Goal: Transaction & Acquisition: Book appointment/travel/reservation

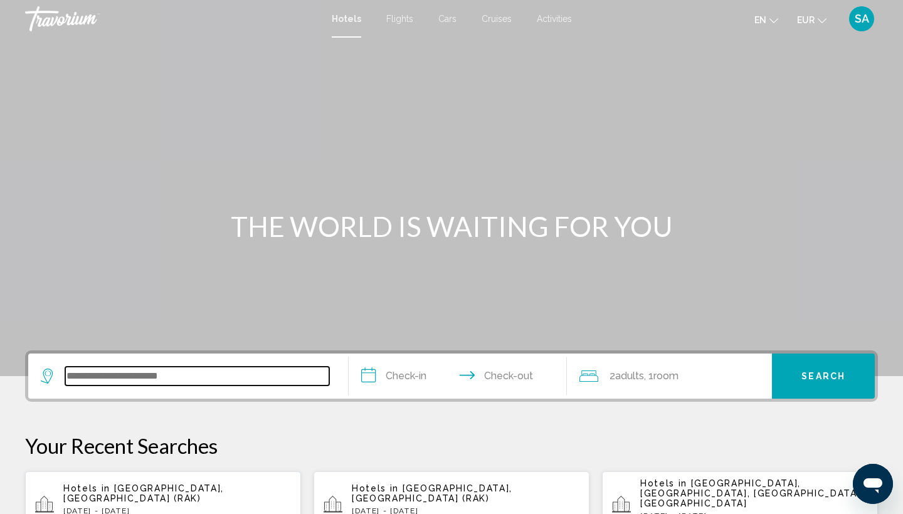
click at [113, 381] on input "Search widget" at bounding box center [197, 376] width 264 height 19
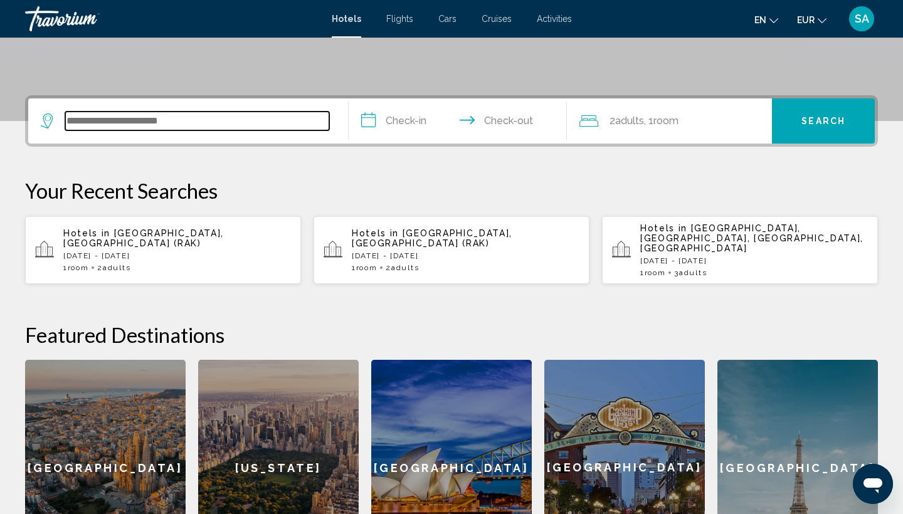
scroll to position [310, 0]
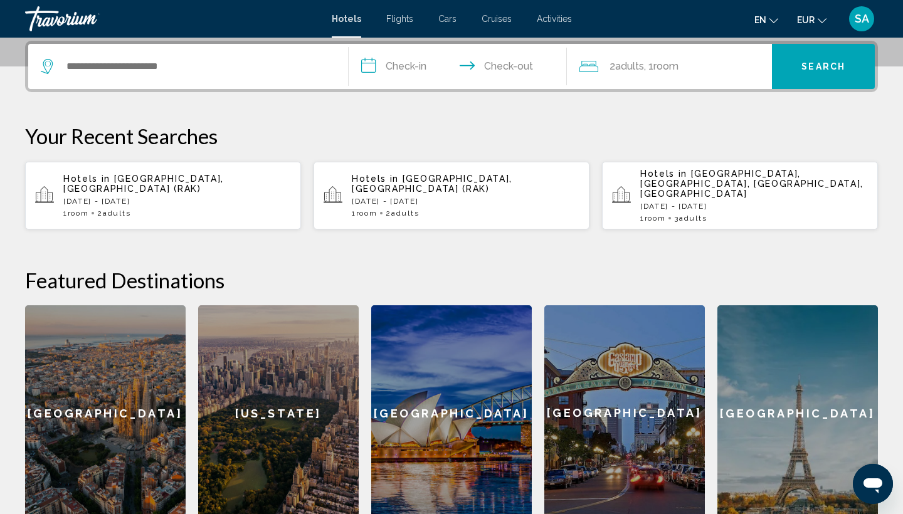
click at [418, 76] on input "**********" at bounding box center [460, 68] width 223 height 49
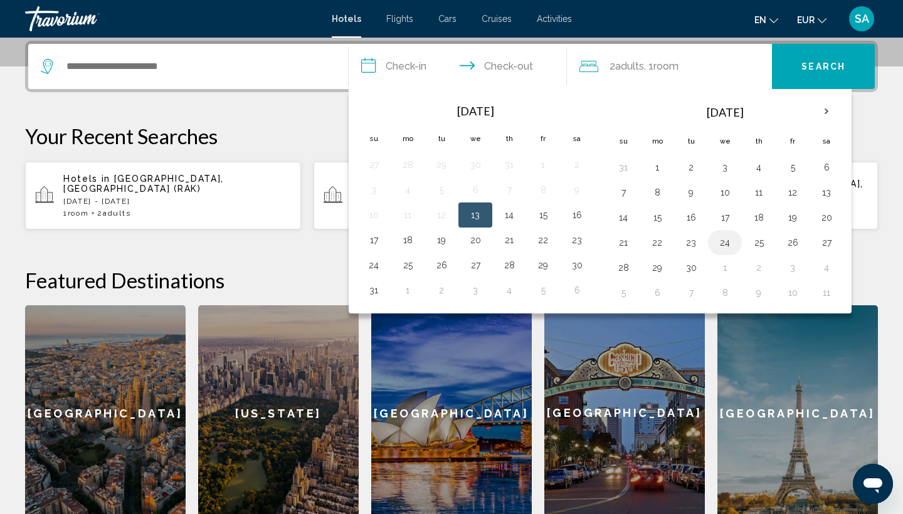
click at [731, 243] on button "24" at bounding box center [725, 243] width 20 height 18
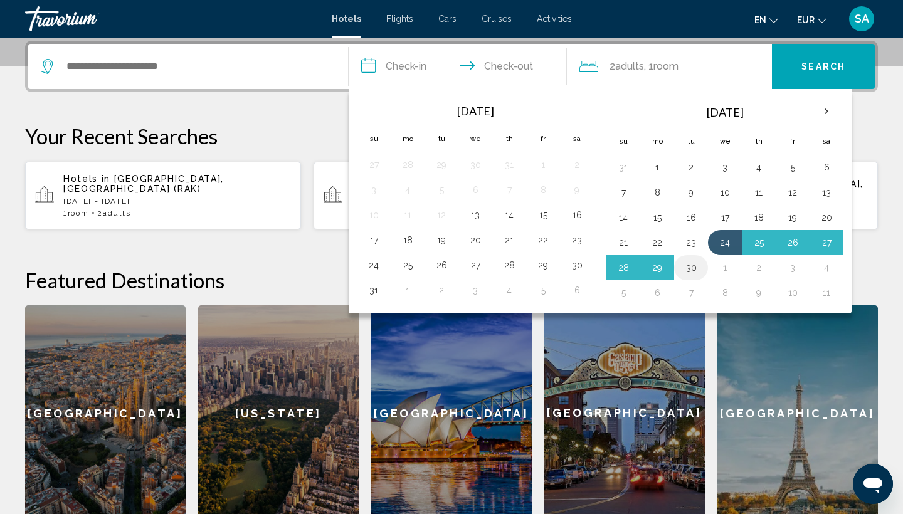
click at [690, 264] on button "30" at bounding box center [691, 268] width 20 height 18
type input "**********"
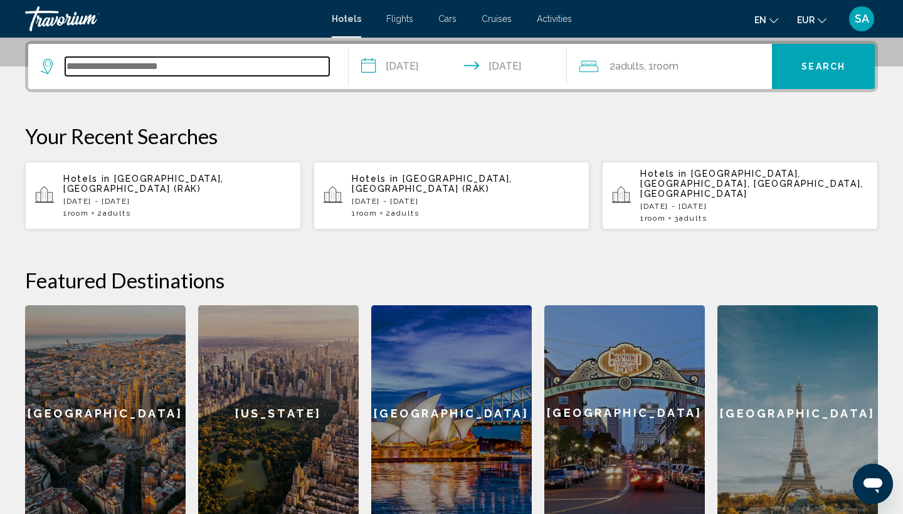
click at [283, 67] on input "Search widget" at bounding box center [197, 66] width 264 height 19
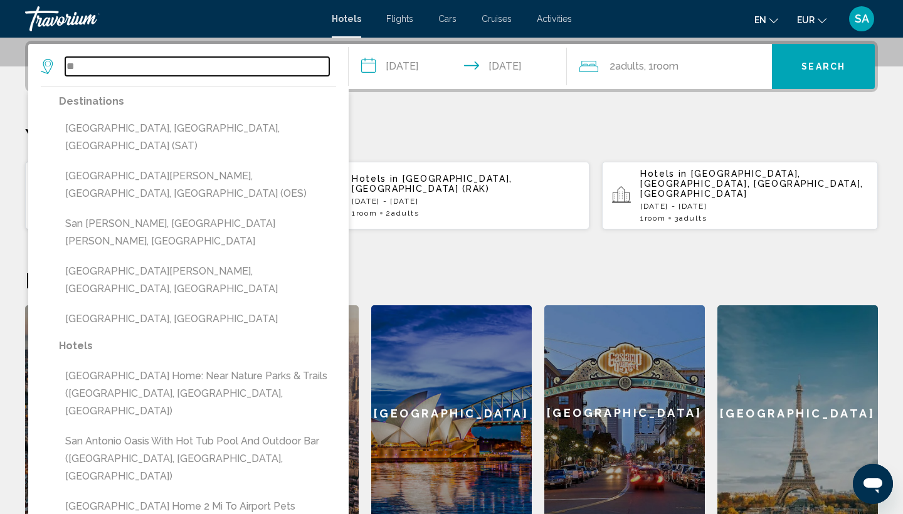
type input "*"
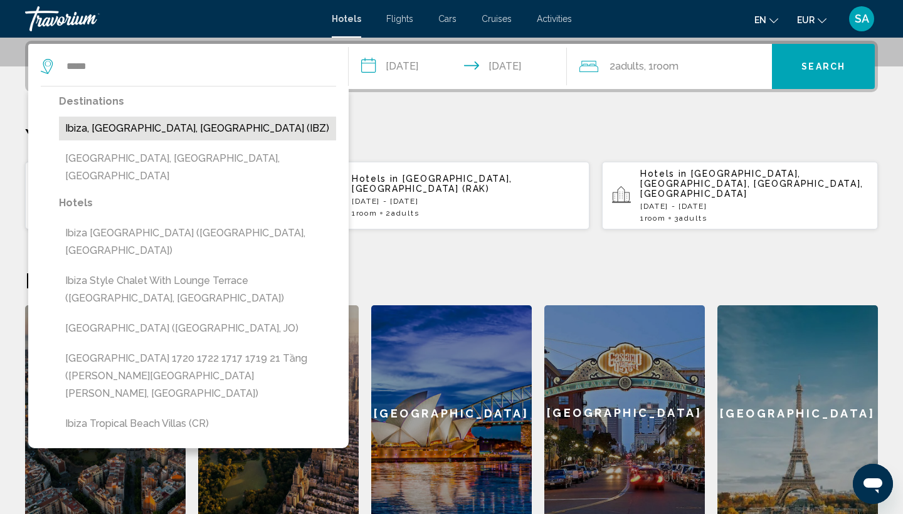
click at [191, 135] on button "Ibiza, [GEOGRAPHIC_DATA], [GEOGRAPHIC_DATA] (IBZ)" at bounding box center [197, 129] width 277 height 24
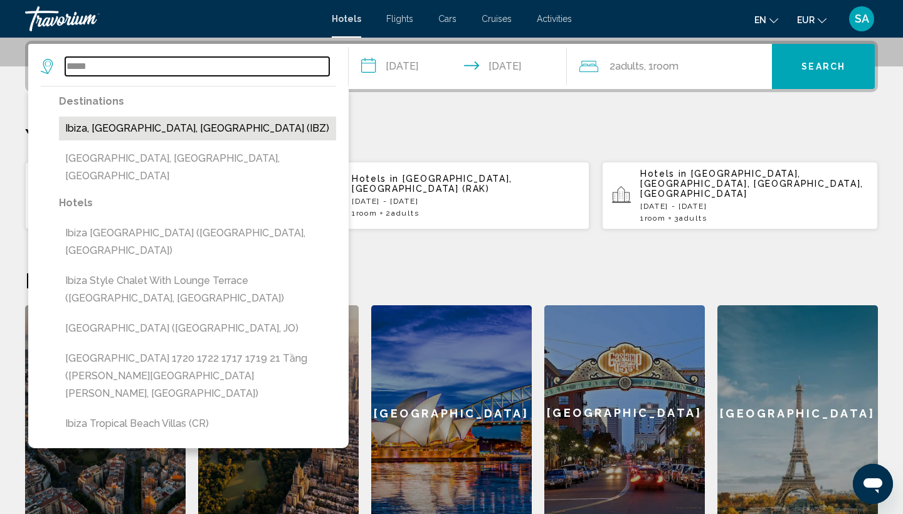
type input "**********"
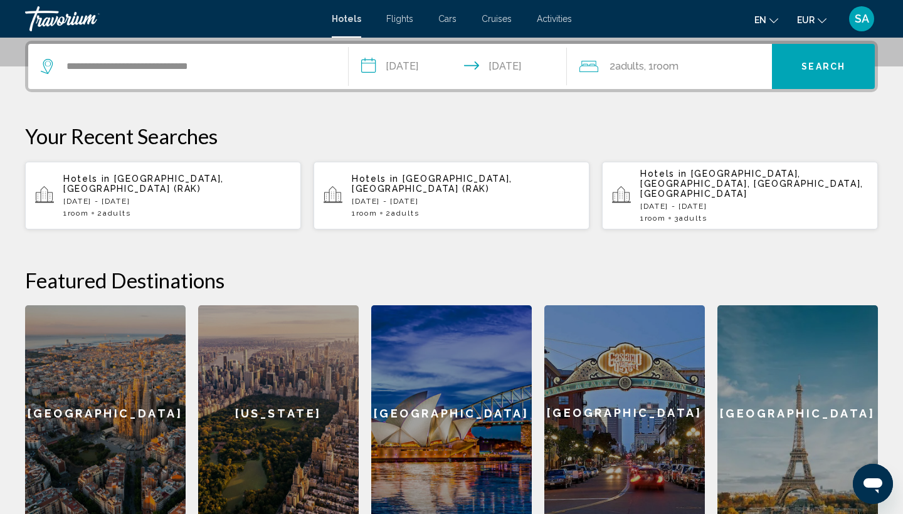
click at [838, 67] on span "Search" at bounding box center [823, 67] width 44 height 10
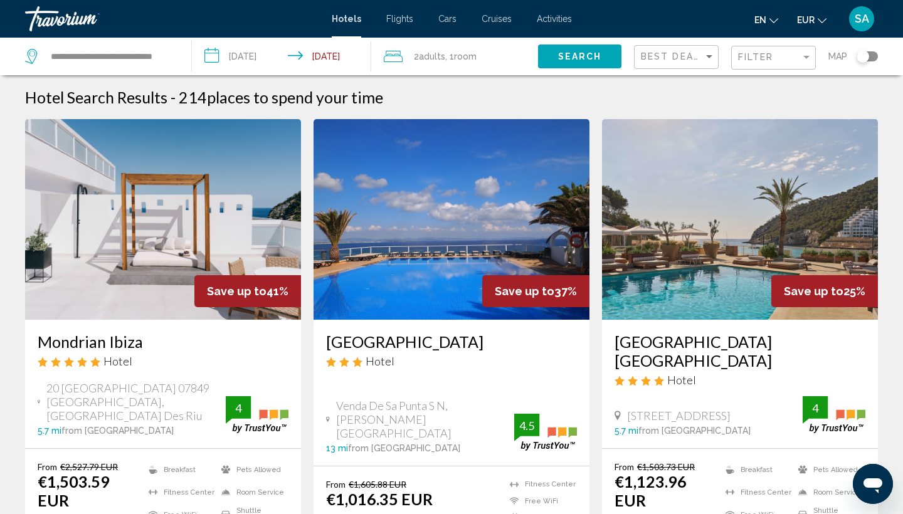
click at [331, 57] on input "**********" at bounding box center [284, 58] width 184 height 41
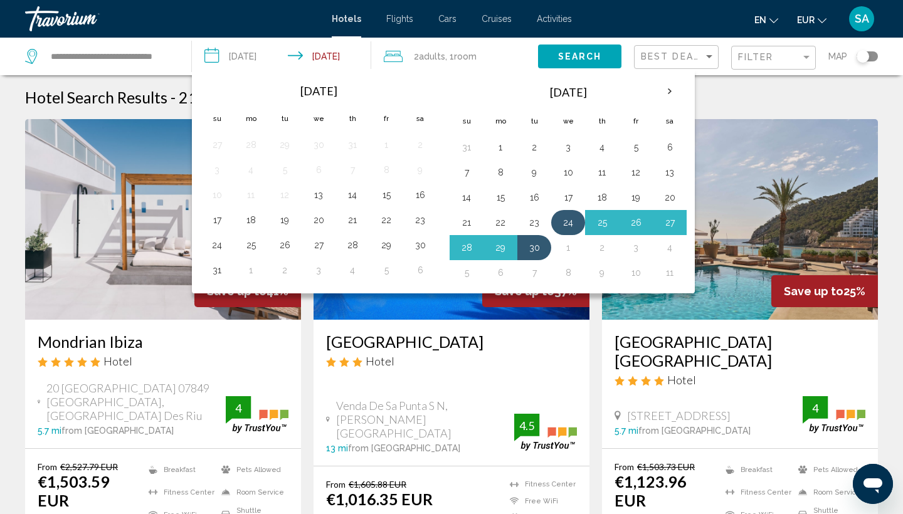
click at [570, 219] on button "24" at bounding box center [568, 223] width 20 height 18
click at [501, 253] on button "29" at bounding box center [500, 248] width 20 height 18
type input "**********"
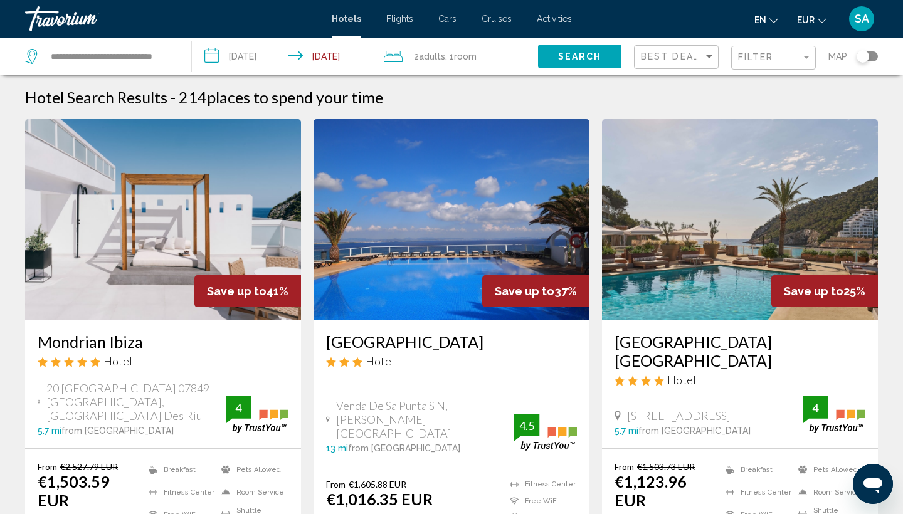
click at [583, 56] on span "Search" at bounding box center [580, 57] width 44 height 10
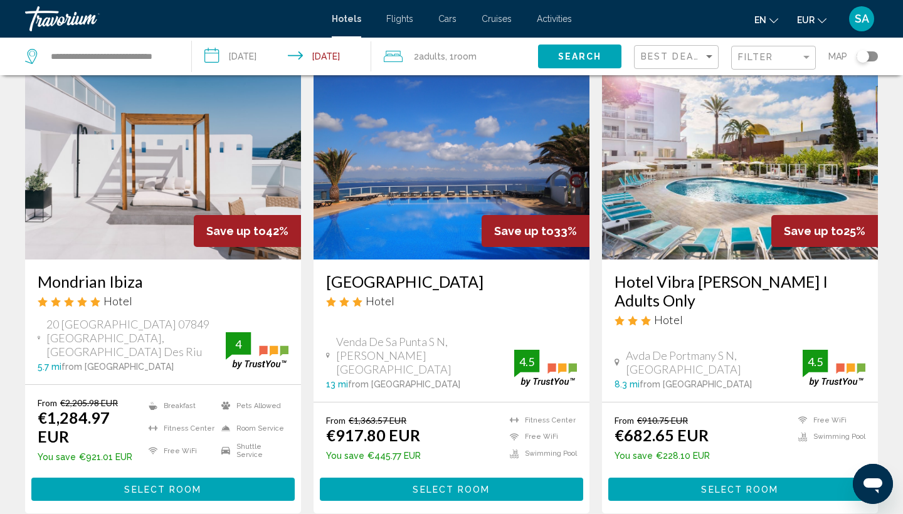
scroll to position [58, 0]
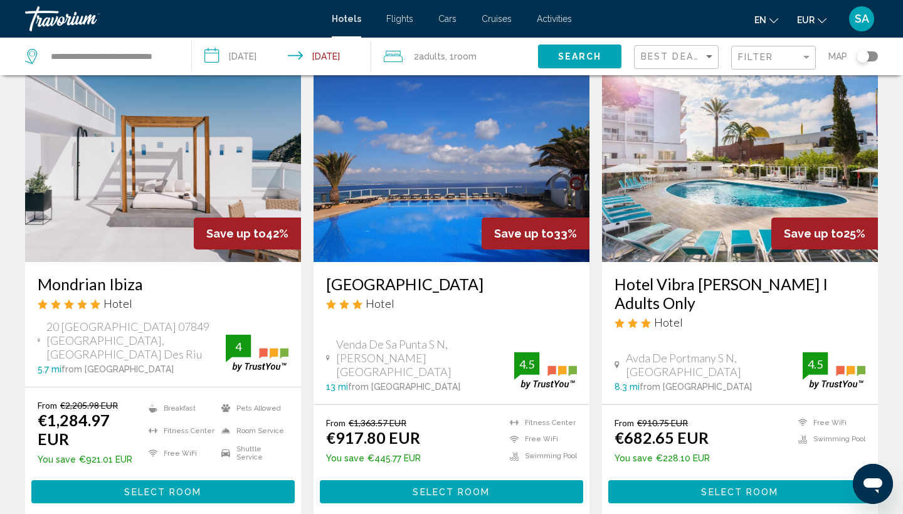
click at [870, 56] on div "Toggle map" at bounding box center [867, 56] width 21 height 10
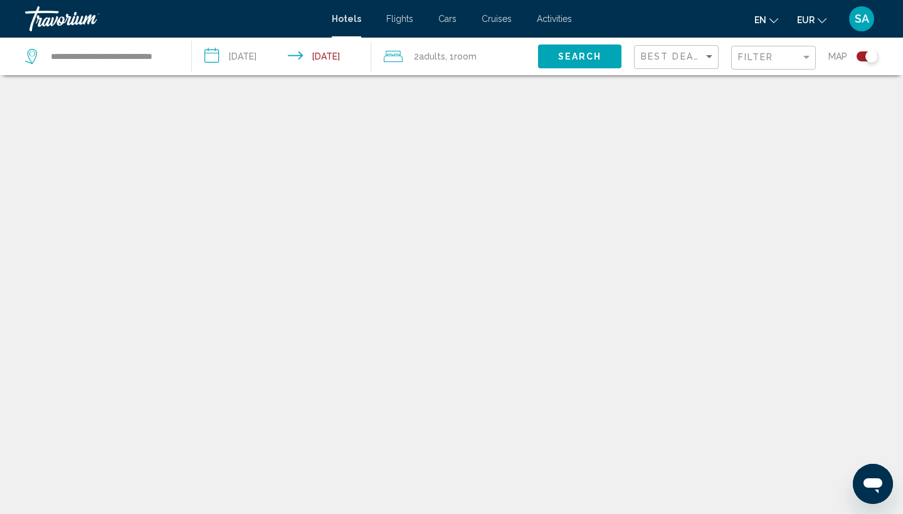
scroll to position [75, 0]
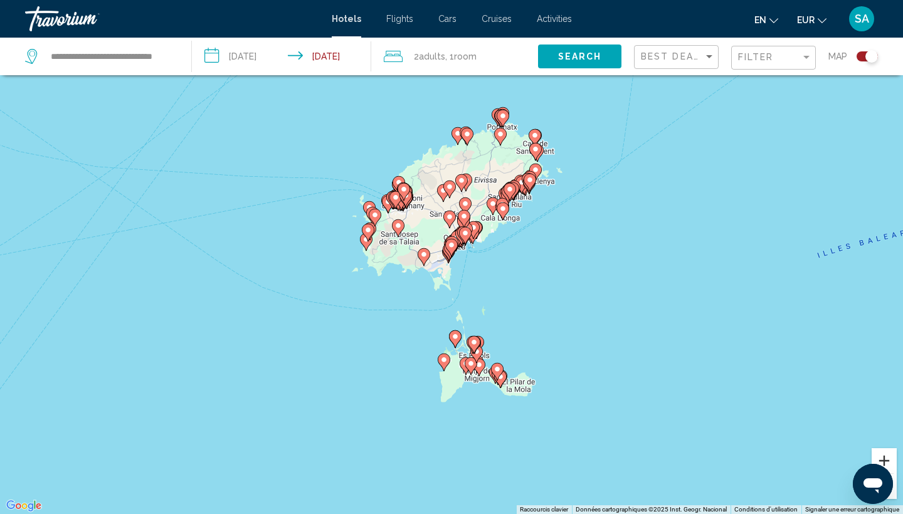
click at [884, 457] on button "Zoom avant" at bounding box center [884, 460] width 25 height 25
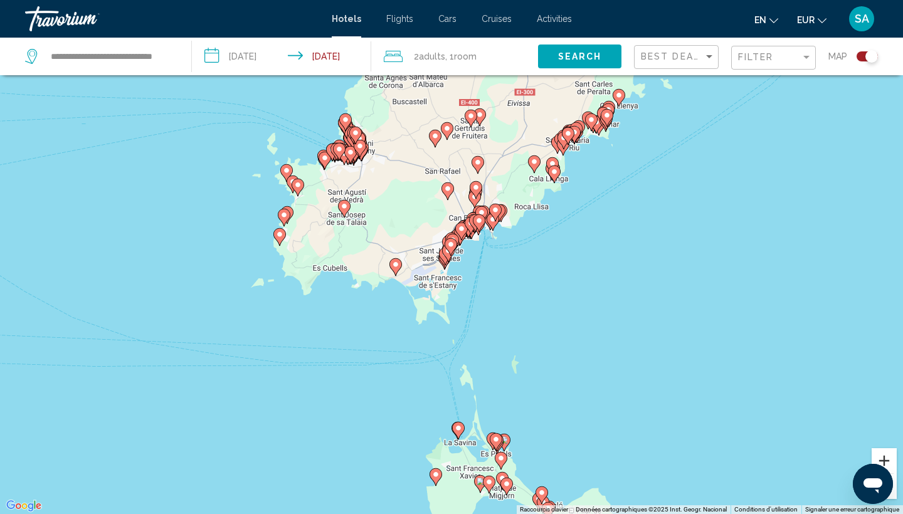
click at [884, 457] on button "Zoom avant" at bounding box center [884, 460] width 25 height 25
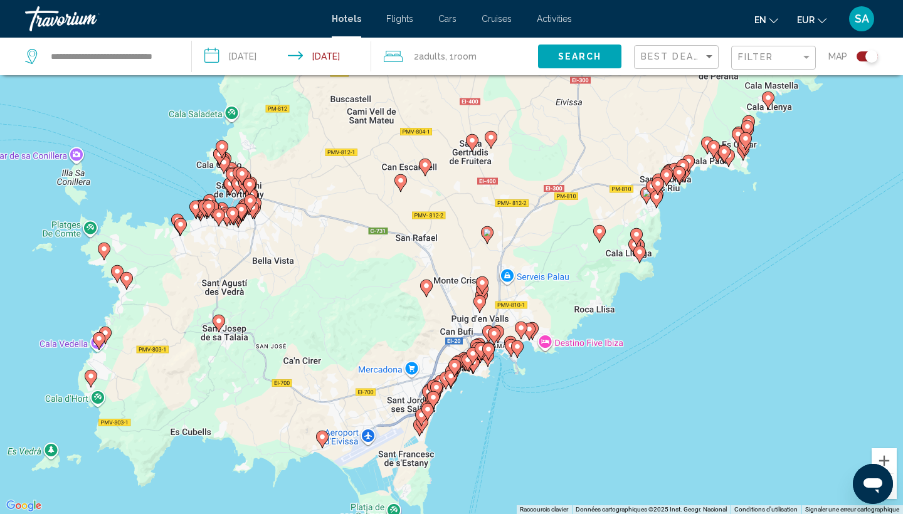
drag, startPoint x: 734, startPoint y: 360, endPoint x: 710, endPoint y: 514, distance: 155.5
click at [710, 514] on div "Pour activer le glissement avec le clavier, appuyez sur Alt+Entrée. Une fois ce…" at bounding box center [451, 257] width 903 height 514
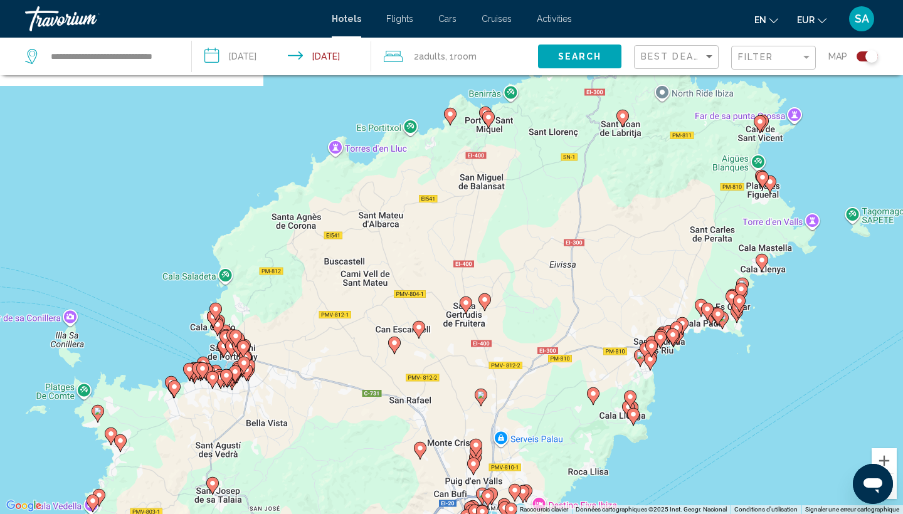
drag, startPoint x: 694, startPoint y: 338, endPoint x: 694, endPoint y: 505, distance: 167.4
click at [694, 505] on div "Pour activer le glissement avec le clavier, appuyez sur Alt+Entrée. Une fois ce…" at bounding box center [451, 257] width 903 height 514
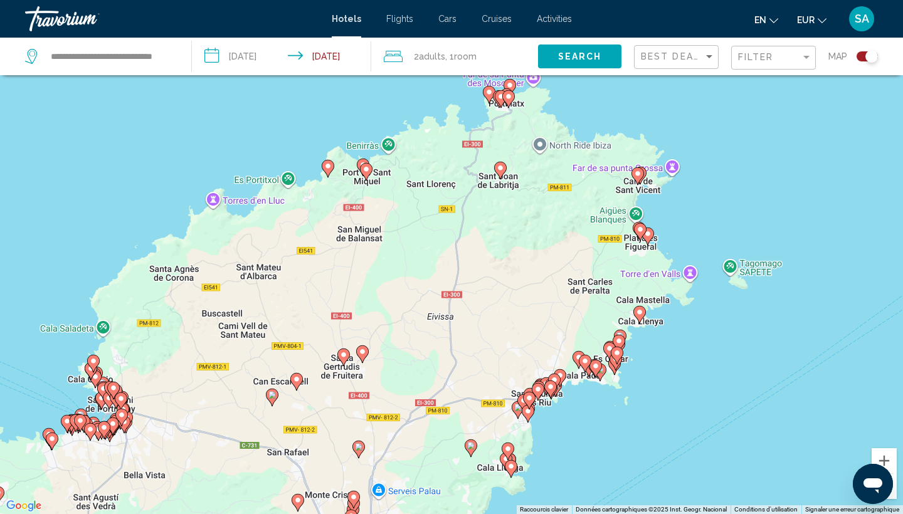
drag, startPoint x: 778, startPoint y: 330, endPoint x: 654, endPoint y: 377, distance: 132.0
click at [654, 377] on div "Pour activer le glissement avec le clavier, appuyez sur Alt+Entrée. Une fois ce…" at bounding box center [451, 257] width 903 height 514
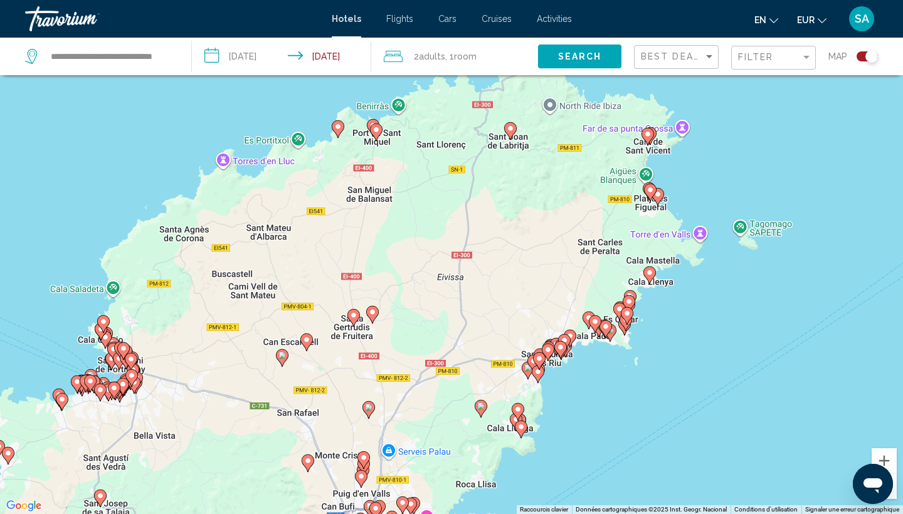
drag, startPoint x: 653, startPoint y: 349, endPoint x: 672, endPoint y: 283, distance: 69.1
click at [672, 283] on div "Pour activer le glissement avec le clavier, appuyez sur Alt+Entrée. Une fois ce…" at bounding box center [451, 257] width 903 height 514
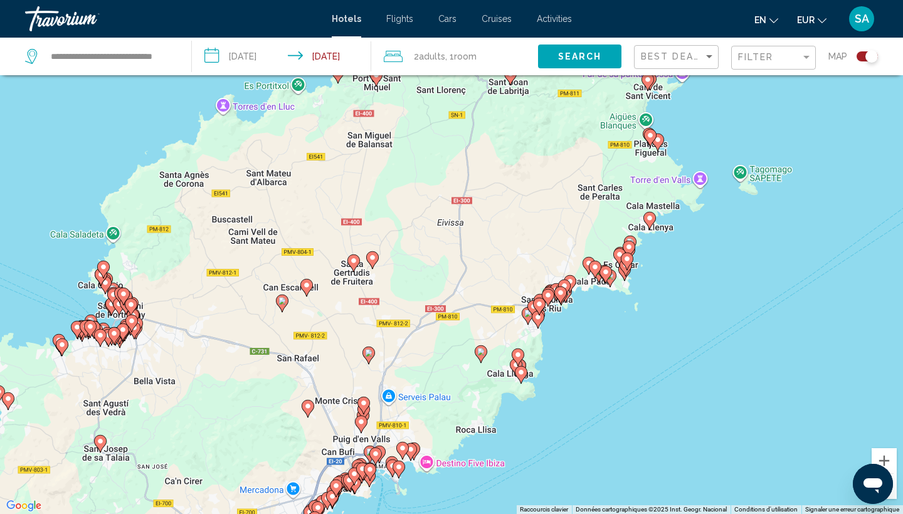
drag, startPoint x: 672, startPoint y: 283, endPoint x: 648, endPoint y: 219, distance: 67.7
click at [648, 219] on div "Pour activer le glissement avec le clavier, appuyez sur Alt+Entrée. Une fois ce…" at bounding box center [451, 257] width 903 height 514
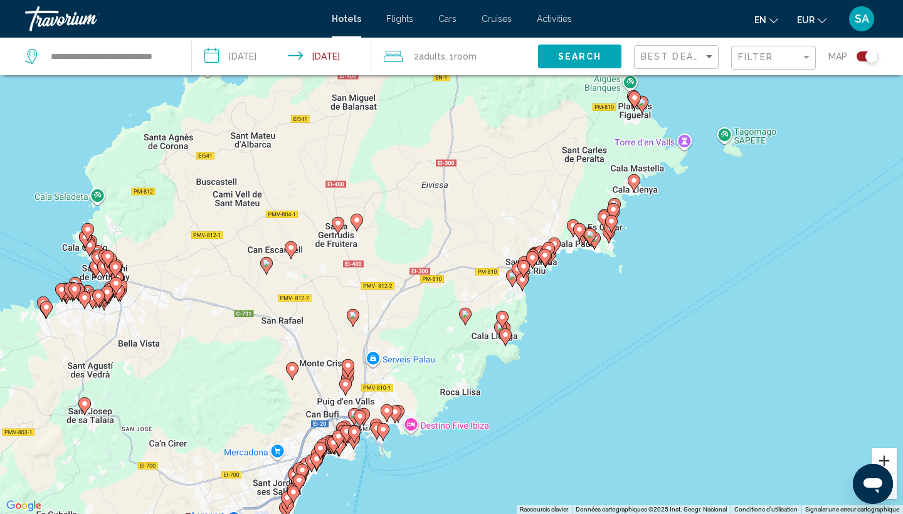
click at [882, 456] on button "Zoom avant" at bounding box center [884, 460] width 25 height 25
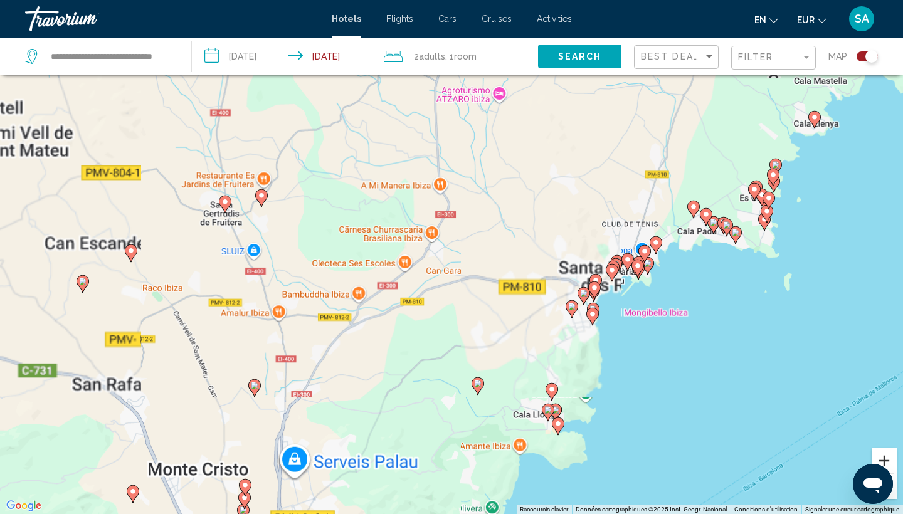
click at [882, 456] on button "Zoom avant" at bounding box center [884, 460] width 25 height 25
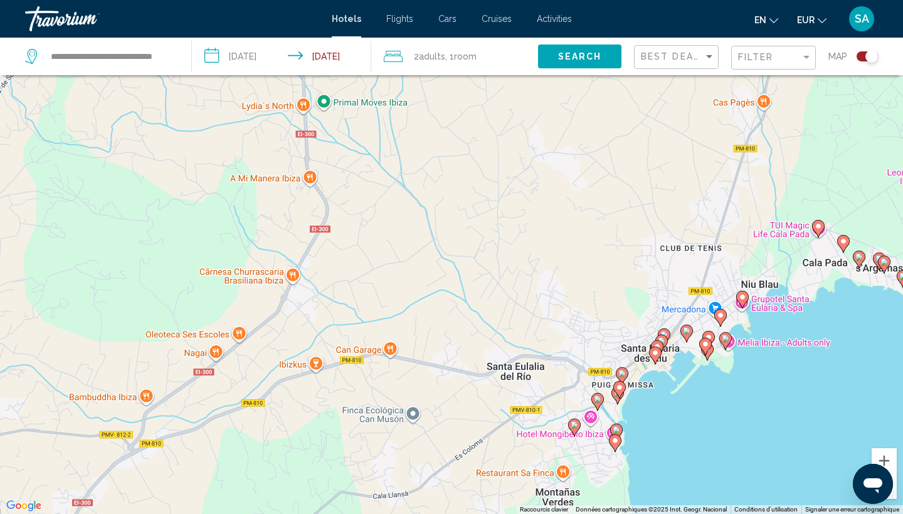
drag, startPoint x: 837, startPoint y: 378, endPoint x: 712, endPoint y: 438, distance: 139.1
click at [712, 438] on div "Pour activer le glissement avec le clavier, appuyez sur Alt+Entrée. Une fois ce…" at bounding box center [451, 257] width 903 height 514
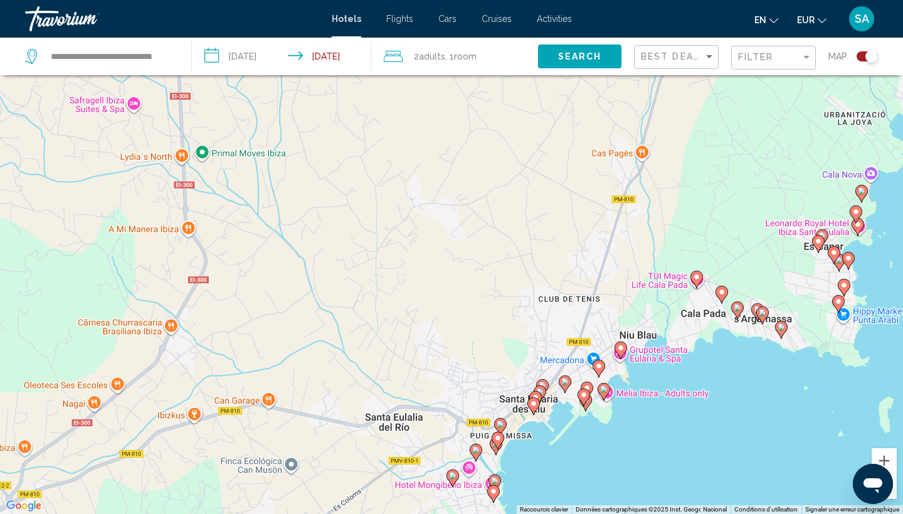
drag, startPoint x: 821, startPoint y: 380, endPoint x: 699, endPoint y: 431, distance: 131.8
click at [699, 431] on div "Pour activer le glissement avec le clavier, appuyez sur Alt+Entrée. Une fois ce…" at bounding box center [451, 257] width 903 height 514
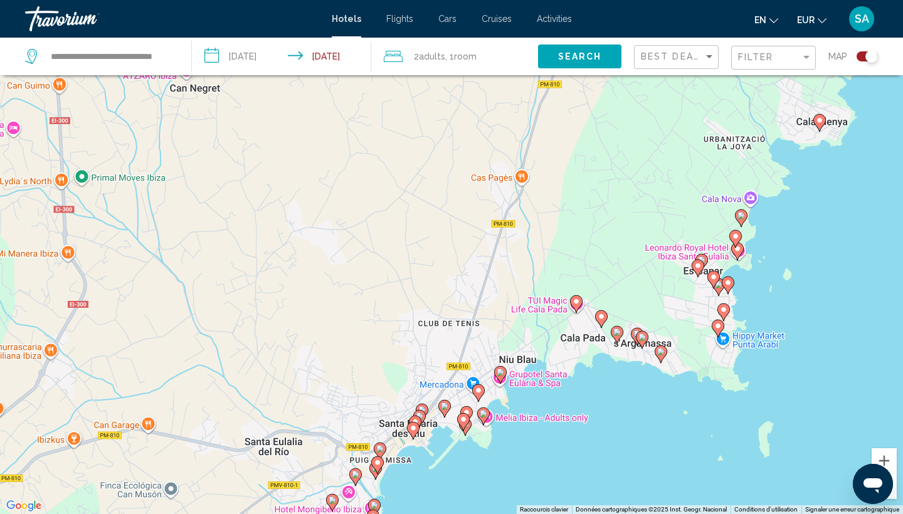
drag, startPoint x: 787, startPoint y: 374, endPoint x: 613, endPoint y: 430, distance: 182.4
click at [613, 430] on div "Pour activer le glissement avec le clavier, appuyez sur Alt+Entrée. Une fois ce…" at bounding box center [451, 257] width 903 height 514
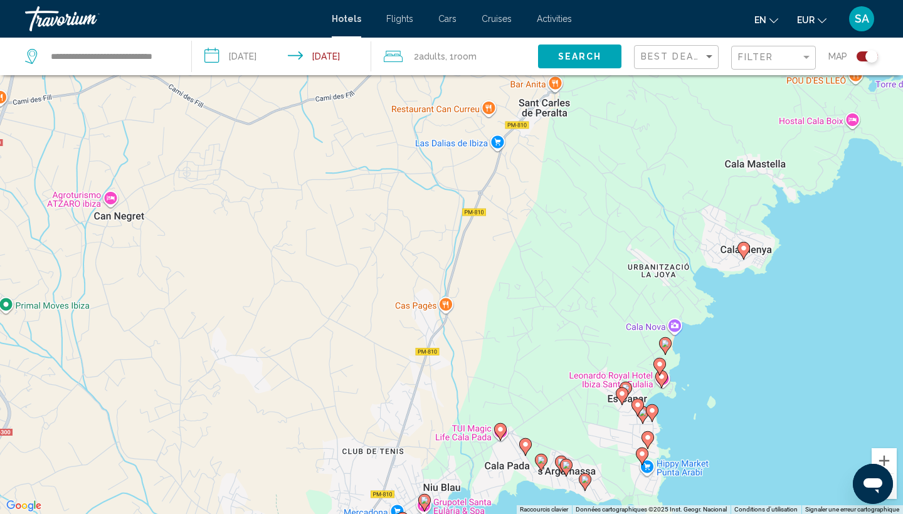
drag, startPoint x: 725, startPoint y: 307, endPoint x: 687, endPoint y: 421, distance: 120.2
click at [687, 421] on div "Pour activer le glissement avec le clavier, appuyez sur Alt+Entrée. Une fois ce…" at bounding box center [451, 257] width 903 height 514
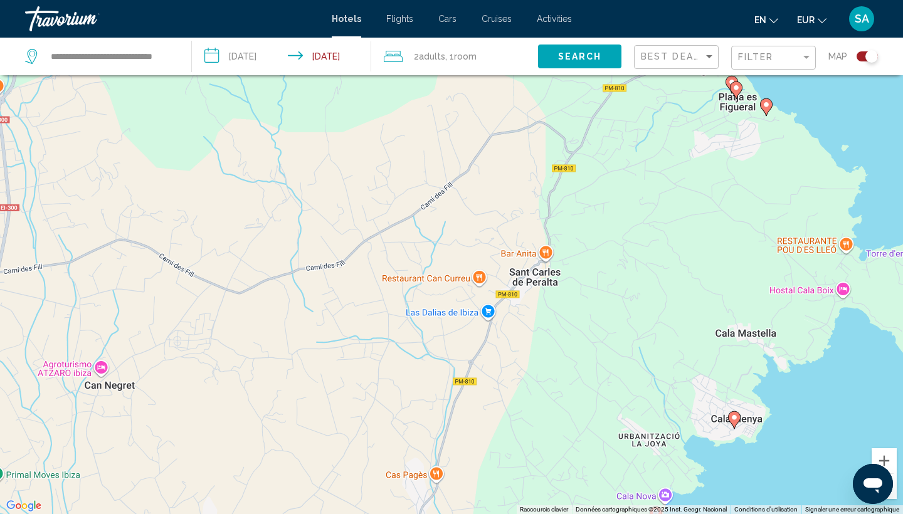
drag, startPoint x: 762, startPoint y: 300, endPoint x: 779, endPoint y: 448, distance: 148.4
click at [779, 448] on div "Pour activer le glissement avec le clavier, appuyez sur Alt+Entrée. Une fois ce…" at bounding box center [451, 257] width 903 height 514
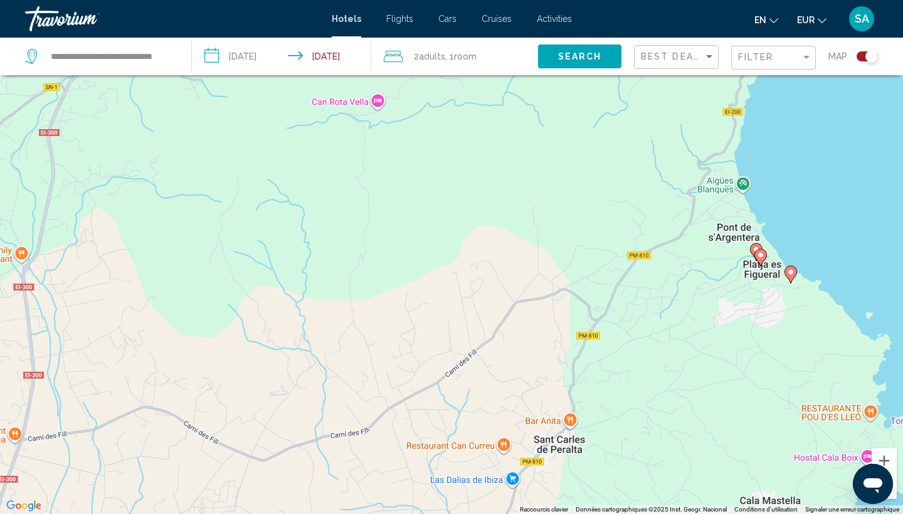
drag, startPoint x: 798, startPoint y: 312, endPoint x: 818, endPoint y: 408, distance: 97.9
click at [818, 408] on div "Pour activer le glissement avec le clavier, appuyez sur Alt+Entrée. Une fois ce…" at bounding box center [451, 257] width 903 height 514
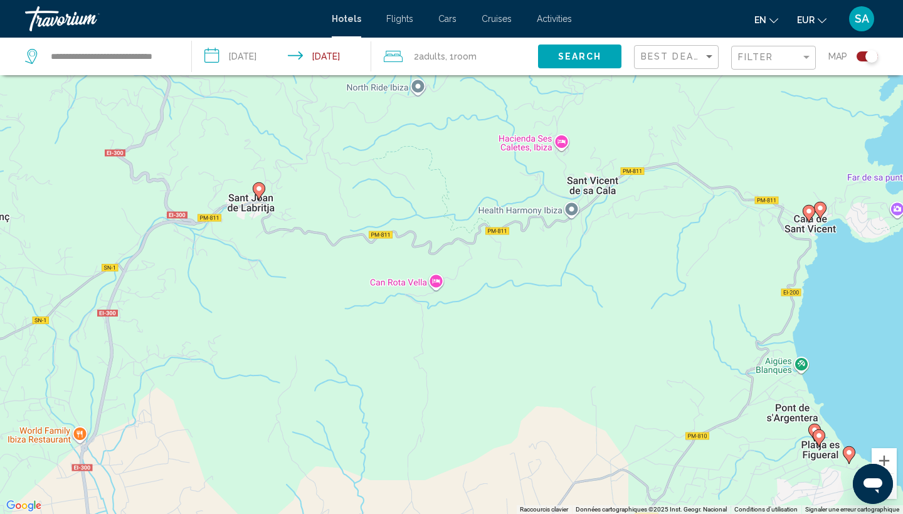
drag, startPoint x: 700, startPoint y: 250, endPoint x: 729, endPoint y: 334, distance: 88.2
click at [729, 334] on div "Pour activer le glissement avec le clavier, appuyez sur Alt+Entrée. Une fois ce…" at bounding box center [451, 257] width 903 height 514
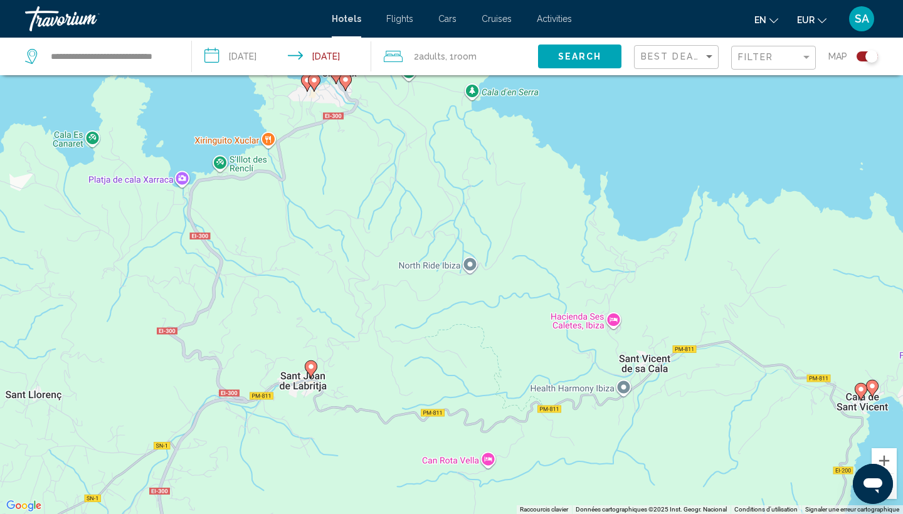
drag, startPoint x: 677, startPoint y: 179, endPoint x: 723, endPoint y: 314, distance: 142.6
click at [723, 314] on div "Pour activer le glissement avec le clavier, appuyez sur Alt+Entrée. Une fois ce…" at bounding box center [451, 257] width 903 height 514
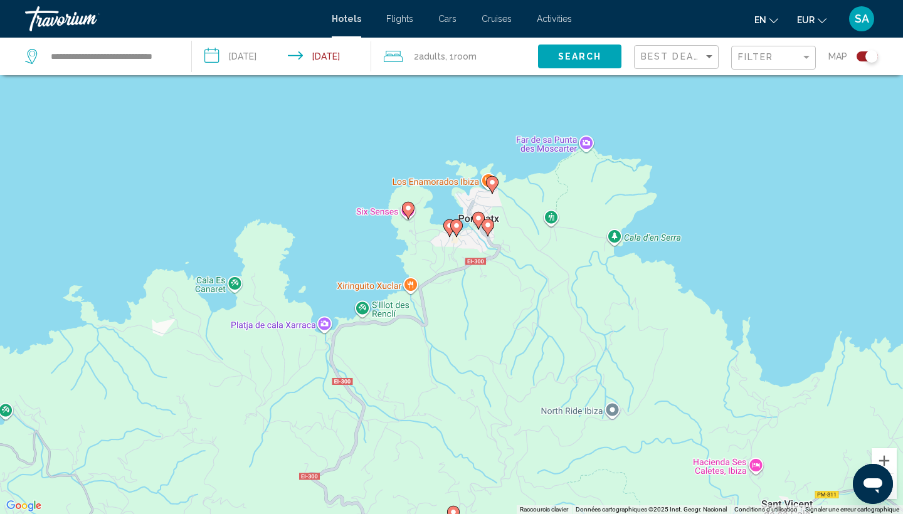
drag, startPoint x: 591, startPoint y: 257, endPoint x: 756, endPoint y: 285, distance: 166.7
click at [756, 285] on div "Pour activer le glissement avec le clavier, appuyez sur Alt+Entrée. Une fois ce…" at bounding box center [451, 257] width 903 height 514
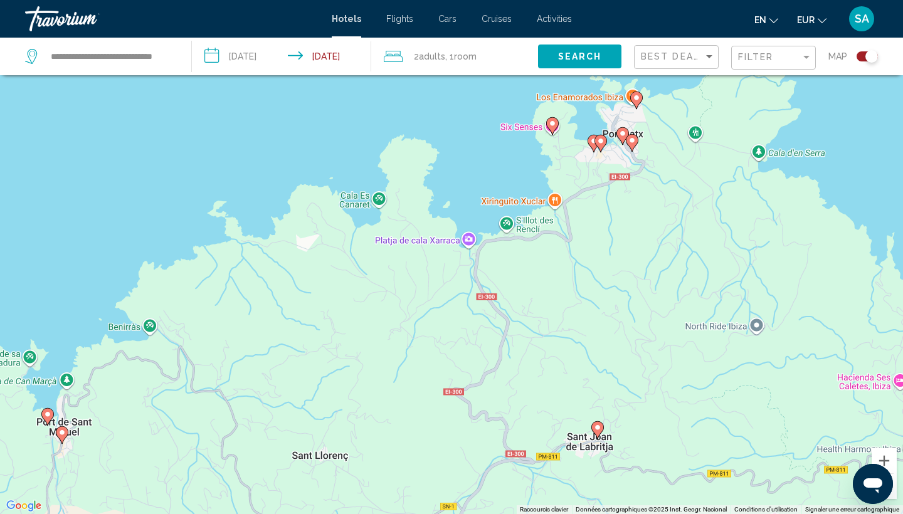
drag, startPoint x: 221, startPoint y: 387, endPoint x: 514, endPoint y: 231, distance: 331.6
click at [514, 231] on div "Pour activer le glissement avec le clavier, appuyez sur Alt+Entrée. Une fois ce…" at bounding box center [451, 257] width 903 height 514
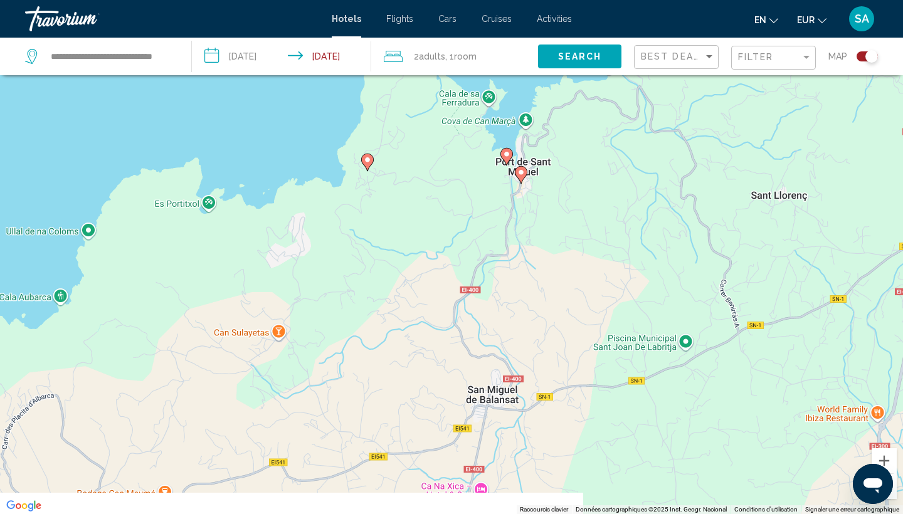
drag, startPoint x: 379, startPoint y: 285, endPoint x: 517, endPoint y: 194, distance: 165.4
click at [517, 194] on div "Pour activer le glissement avec le clavier, appuyez sur Alt+Entrée. Une fois ce…" at bounding box center [451, 257] width 903 height 514
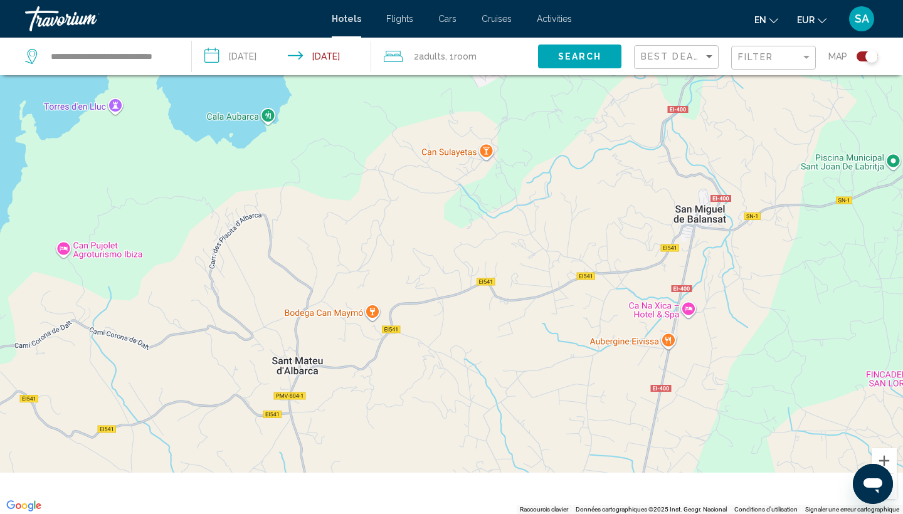
drag, startPoint x: 253, startPoint y: 335, endPoint x: 445, endPoint y: 164, distance: 257.2
click at [445, 164] on div "Pour activer le glissement avec le clavier, appuyez sur Alt+Entrée. Une fois ce…" at bounding box center [451, 257] width 903 height 514
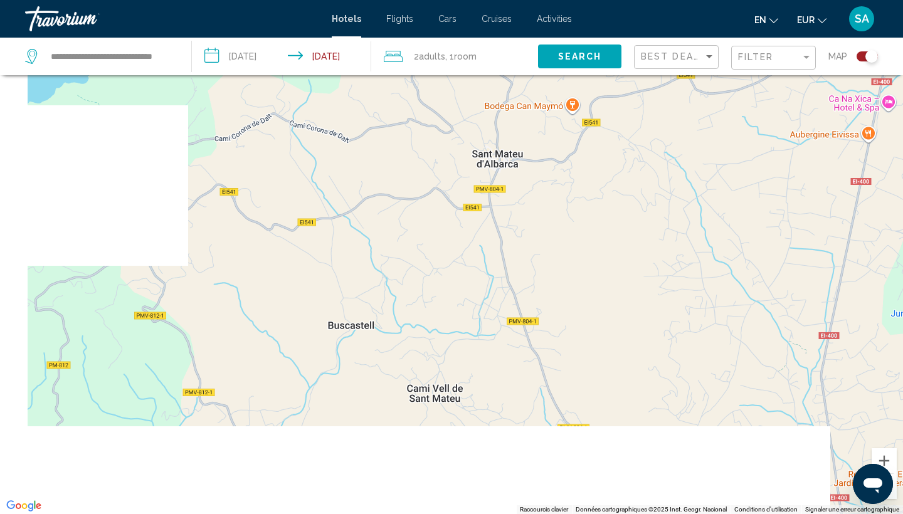
drag, startPoint x: 284, startPoint y: 327, endPoint x: 546, endPoint y: 73, distance: 365.0
click at [546, 73] on div "**********" at bounding box center [451, 294] width 903 height 589
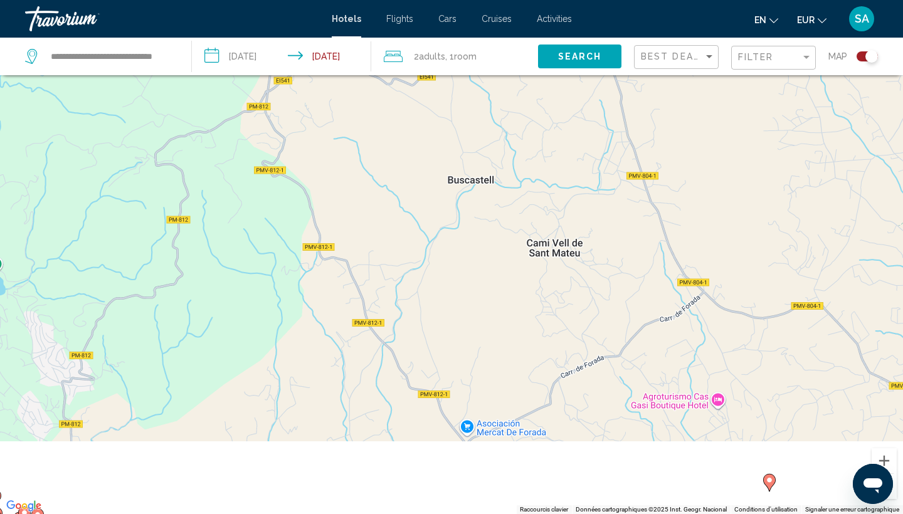
drag, startPoint x: 308, startPoint y: 359, endPoint x: 473, endPoint y: 84, distance: 321.2
click at [473, 84] on div "Pour activer le glissement avec le clavier, appuyez sur Alt+Entrée. Une fois ce…" at bounding box center [451, 257] width 903 height 514
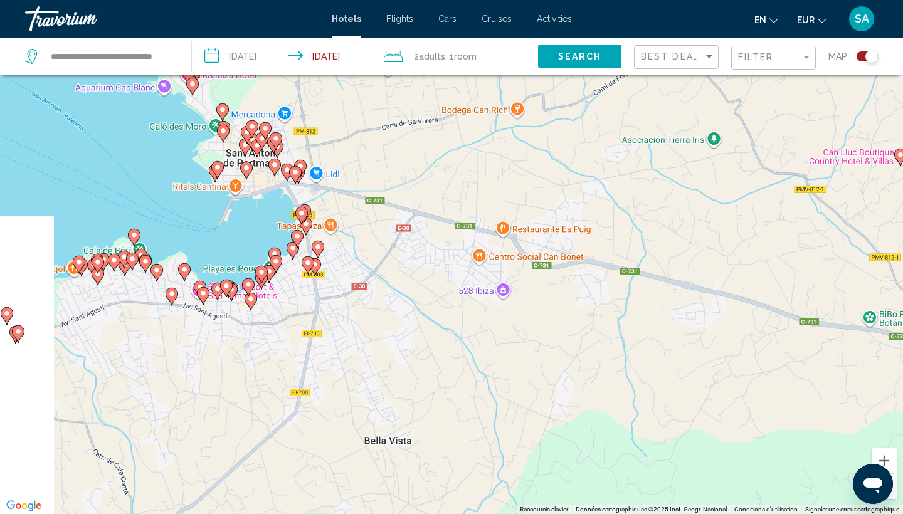
drag, startPoint x: 349, startPoint y: 274, endPoint x: 458, endPoint y: 87, distance: 216.1
click at [458, 87] on div "Pour activer le glissement avec le clavier, appuyez sur Alt+Entrée. Une fois ce…" at bounding box center [451, 257] width 903 height 514
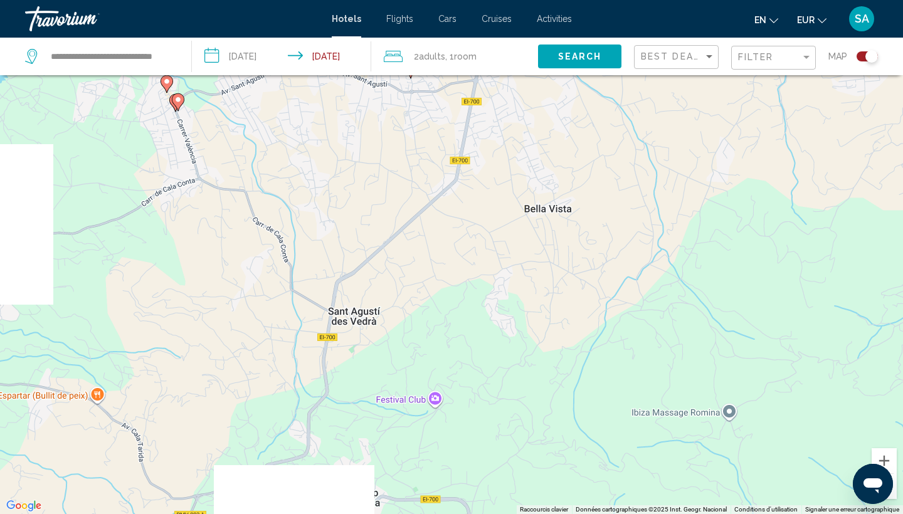
drag, startPoint x: 292, startPoint y: 347, endPoint x: 433, endPoint y: 139, distance: 252.4
click at [433, 139] on div "Pour activer le glissement avec le clavier, appuyez sur Alt+Entrée. Une fois ce…" at bounding box center [451, 257] width 903 height 514
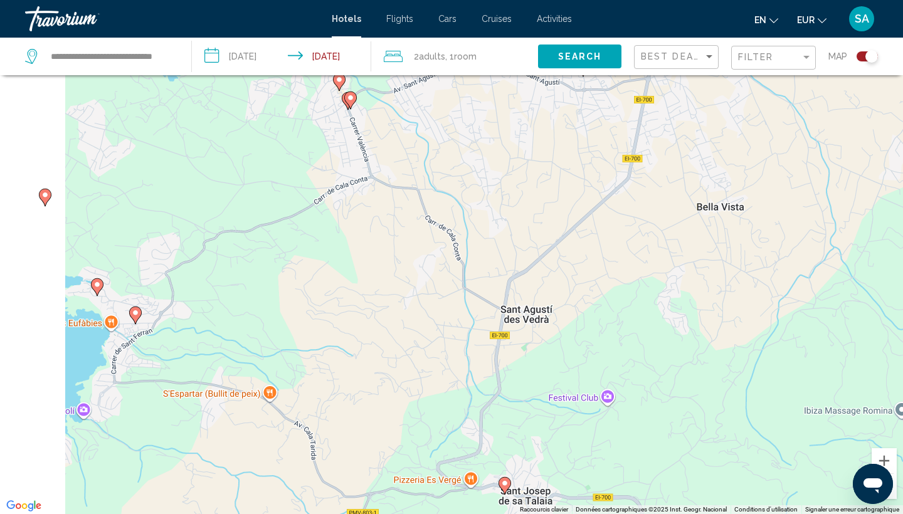
drag, startPoint x: 225, startPoint y: 310, endPoint x: 465, endPoint y: 299, distance: 239.8
click at [465, 299] on div "Pour activer le glissement avec le clavier, appuyez sur Alt+Entrée. Une fois ce…" at bounding box center [451, 257] width 903 height 514
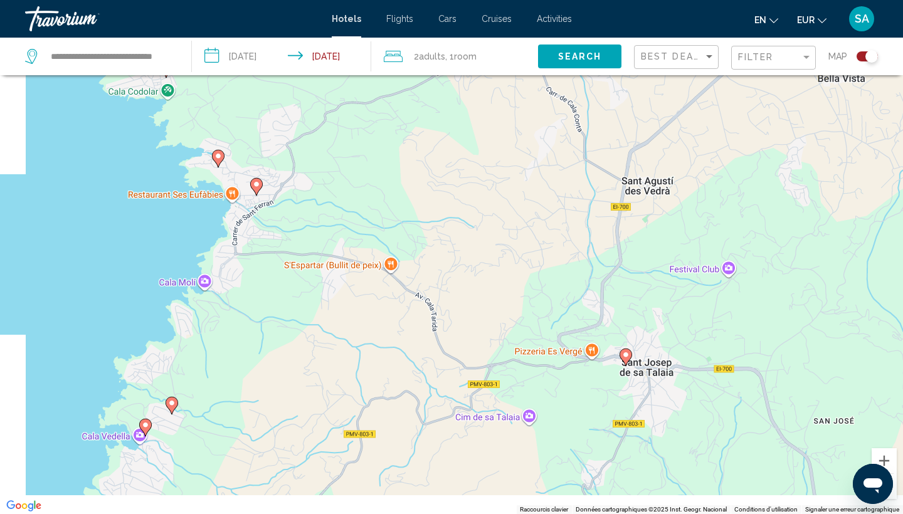
drag, startPoint x: 406, startPoint y: 260, endPoint x: 459, endPoint y: 33, distance: 232.6
click at [459, 33] on div "**********" at bounding box center [451, 182] width 903 height 514
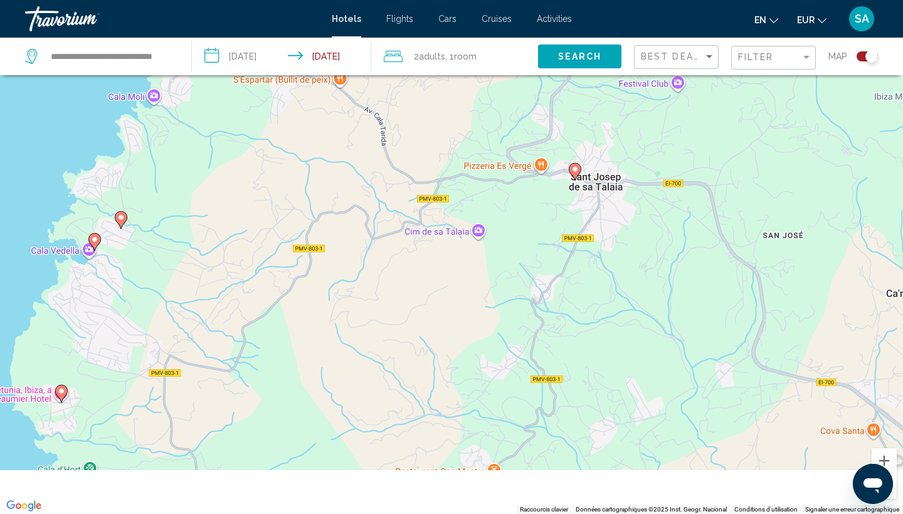
drag, startPoint x: 437, startPoint y: 174, endPoint x: 359, endPoint y: 58, distance: 139.5
click at [359, 58] on div "**********" at bounding box center [451, 294] width 903 height 589
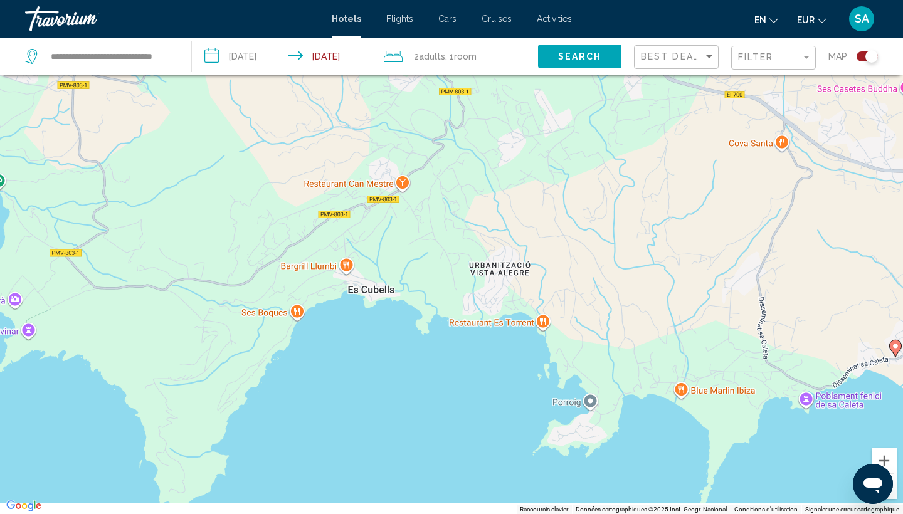
drag, startPoint x: 410, startPoint y: 339, endPoint x: 355, endPoint y: 120, distance: 225.1
click at [355, 120] on div "Pour activer le glissement avec le clavier, appuyez sur Alt+Entrée. Une fois ce…" at bounding box center [451, 257] width 903 height 514
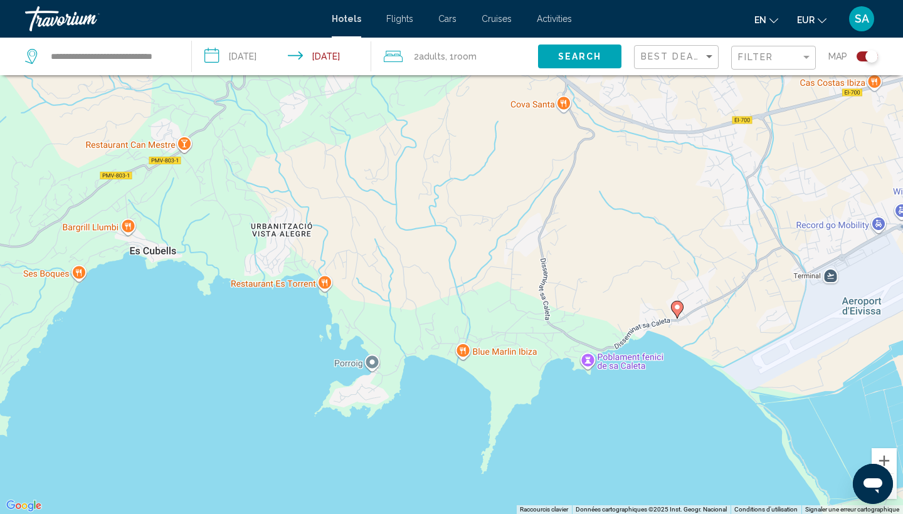
drag, startPoint x: 510, startPoint y: 213, endPoint x: 313, endPoint y: 269, distance: 205.3
click at [313, 269] on div "Pour activer le glissement avec le clavier, appuyez sur Alt+Entrée. Une fois ce…" at bounding box center [451, 257] width 903 height 514
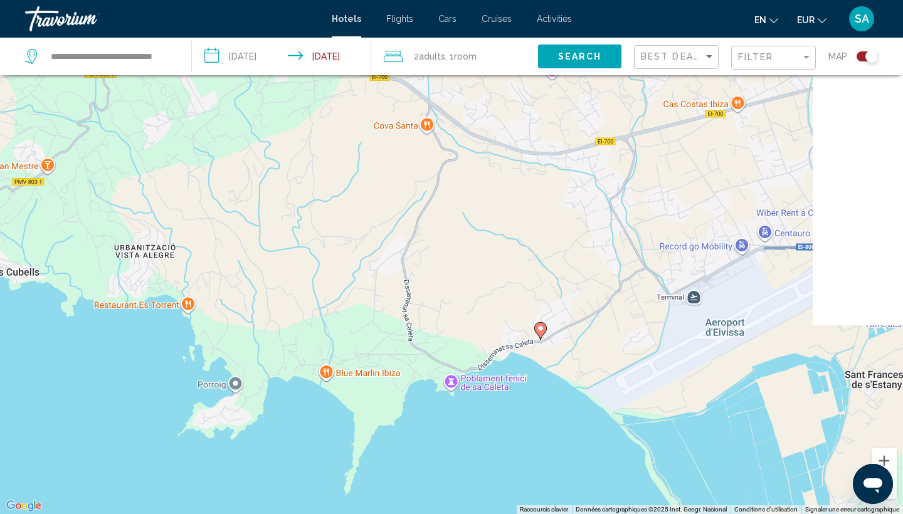
drag, startPoint x: 623, startPoint y: 239, endPoint x: 483, endPoint y: 257, distance: 140.4
click at [483, 257] on div "Pour activer le glissement avec le clavier, appuyez sur Alt+Entrée. Une fois ce…" at bounding box center [451, 257] width 903 height 514
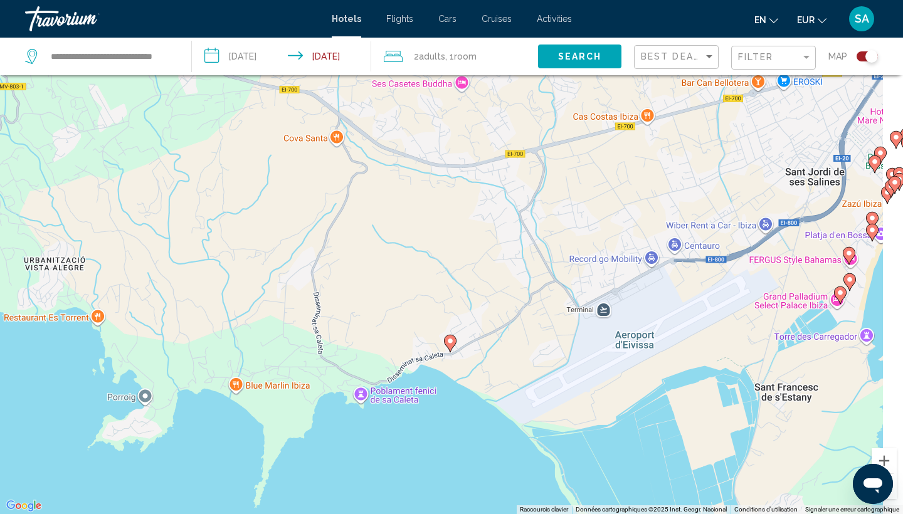
drag, startPoint x: 698, startPoint y: 225, endPoint x: 460, endPoint y: 317, distance: 255.5
click at [460, 317] on div "Pour activer le glissement avec le clavier, appuyez sur Alt+Entrée. Une fois ce…" at bounding box center [451, 257] width 903 height 514
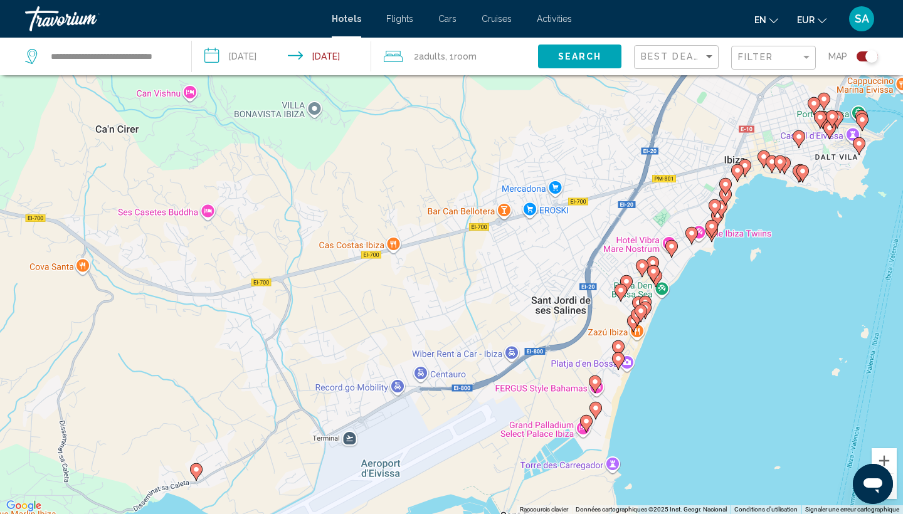
drag, startPoint x: 520, startPoint y: 212, endPoint x: 520, endPoint y: 194, distance: 17.6
click at [520, 194] on div "Pour activer le glissement avec le clavier, appuyez sur Alt+Entrée. Une fois ce…" at bounding box center [451, 257] width 903 height 514
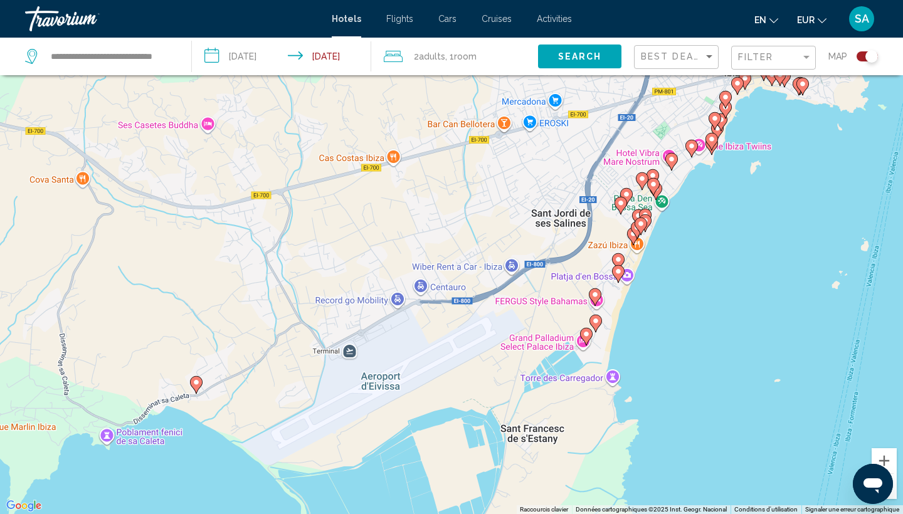
drag, startPoint x: 520, startPoint y: 196, endPoint x: 518, endPoint y: 86, distance: 110.4
click at [518, 86] on div "Pour activer le glissement avec le clavier, appuyez sur Alt+Entrée. Une fois ce…" at bounding box center [451, 257] width 903 height 514
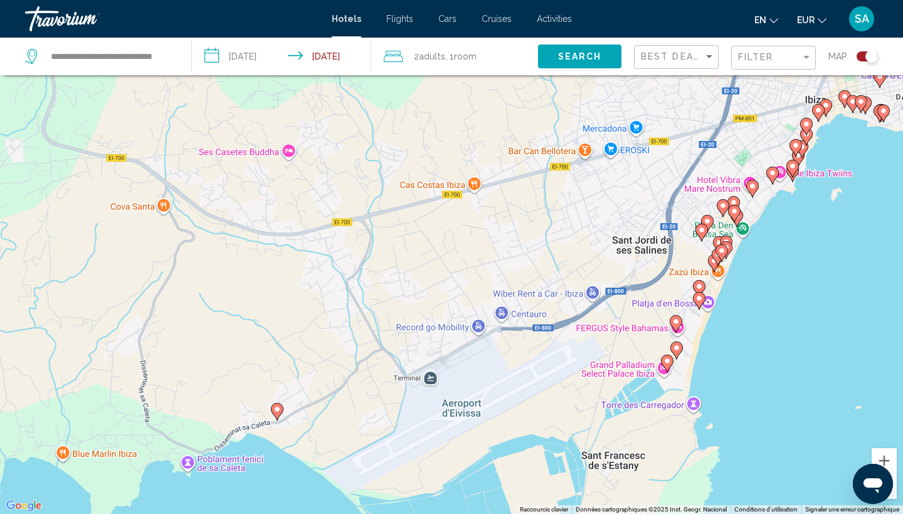
drag, startPoint x: 264, startPoint y: 246, endPoint x: 507, endPoint y: 474, distance: 332.7
click at [507, 474] on div "Pour activer le glissement avec le clavier, appuyez sur Alt+Entrée. Une fois ce…" at bounding box center [451, 257] width 903 height 514
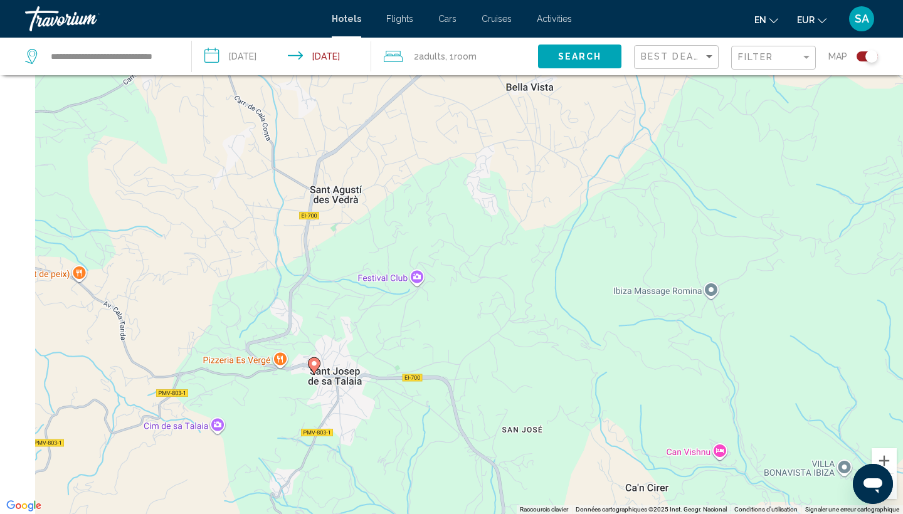
drag, startPoint x: 251, startPoint y: 228, endPoint x: 446, endPoint y: 401, distance: 260.7
click at [446, 401] on div "Pour activer le glissement avec le clavier, appuyez sur Alt+Entrée. Une fois ce…" at bounding box center [451, 257] width 903 height 514
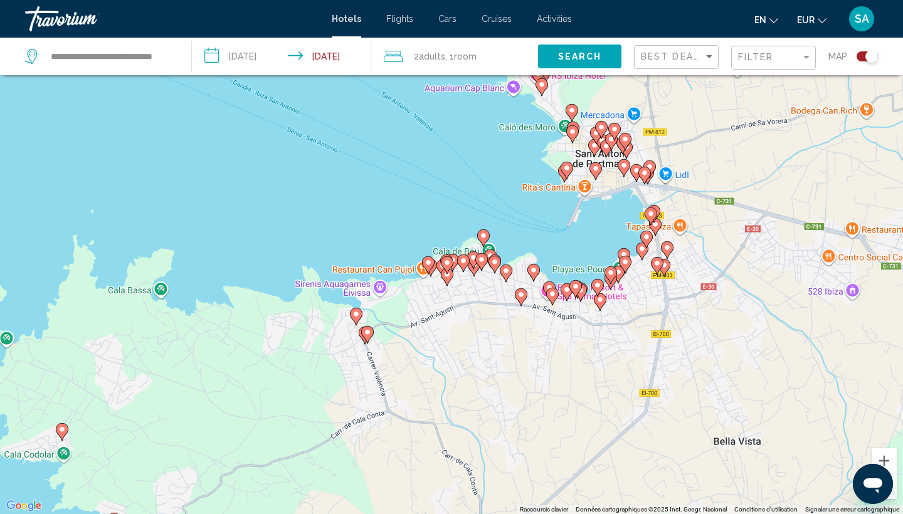
drag, startPoint x: 283, startPoint y: 253, endPoint x: 238, endPoint y: 385, distance: 139.4
click at [238, 385] on div "Pour activer le glissement avec le clavier, appuyez sur Alt+Entrée. Une fois ce…" at bounding box center [451, 257] width 903 height 514
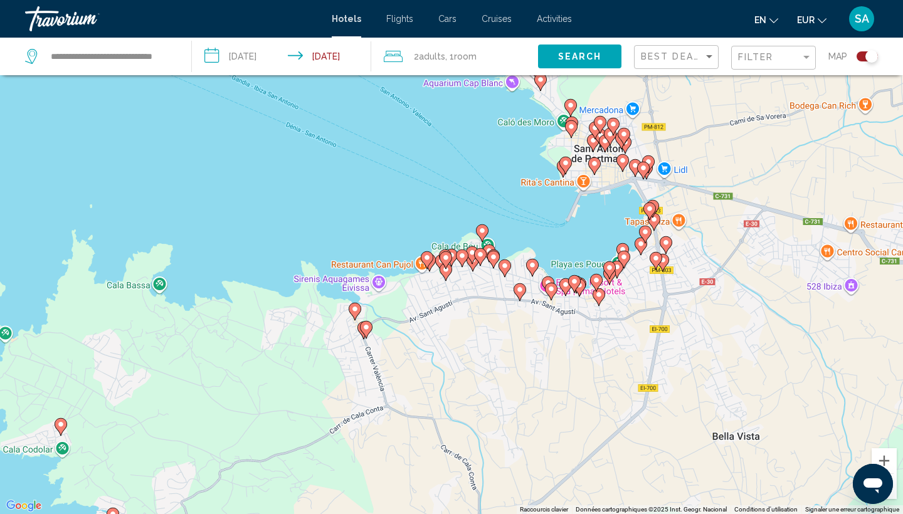
click at [428, 258] on image "Main content" at bounding box center [427, 258] width 8 height 8
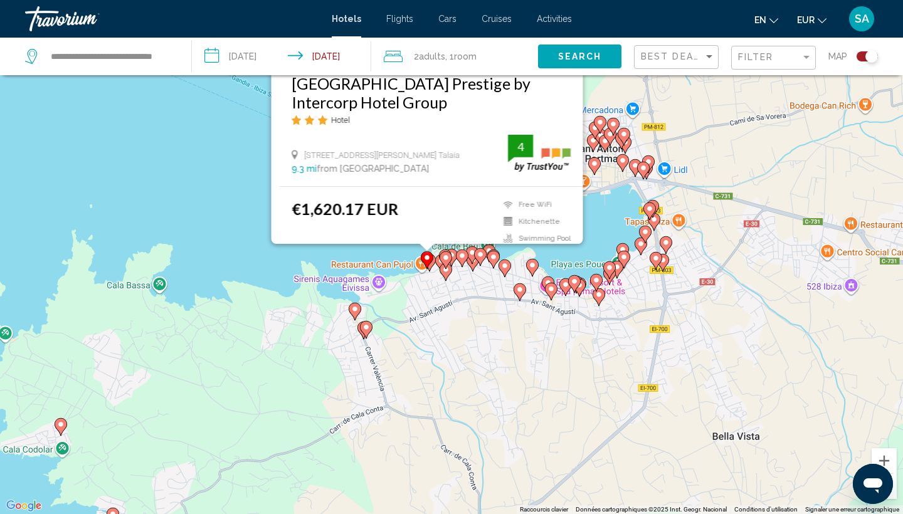
scroll to position [0, 0]
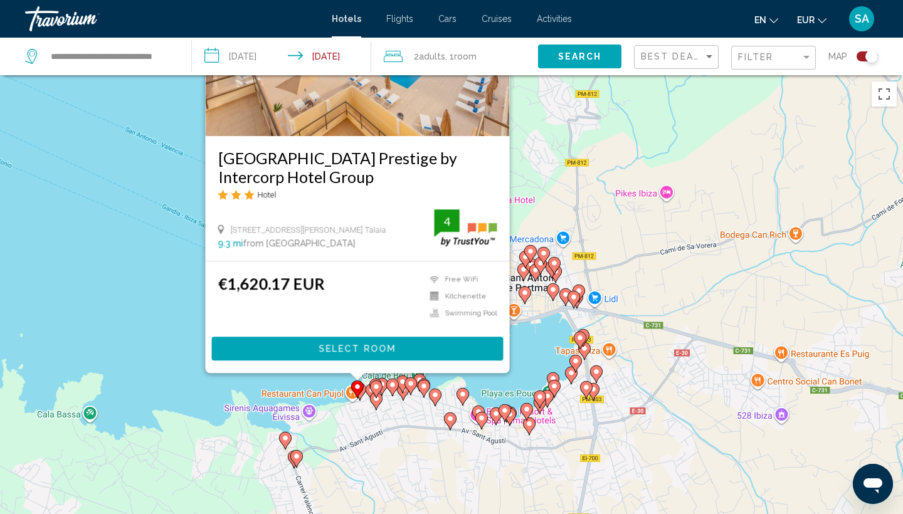
drag, startPoint x: 272, startPoint y: 389, endPoint x: 203, endPoint y: 219, distance: 183.1
click at [203, 219] on div "Pour activer le glissement avec le clavier, appuyez sur Alt+Entrée. Une fois ce…" at bounding box center [451, 332] width 903 height 514
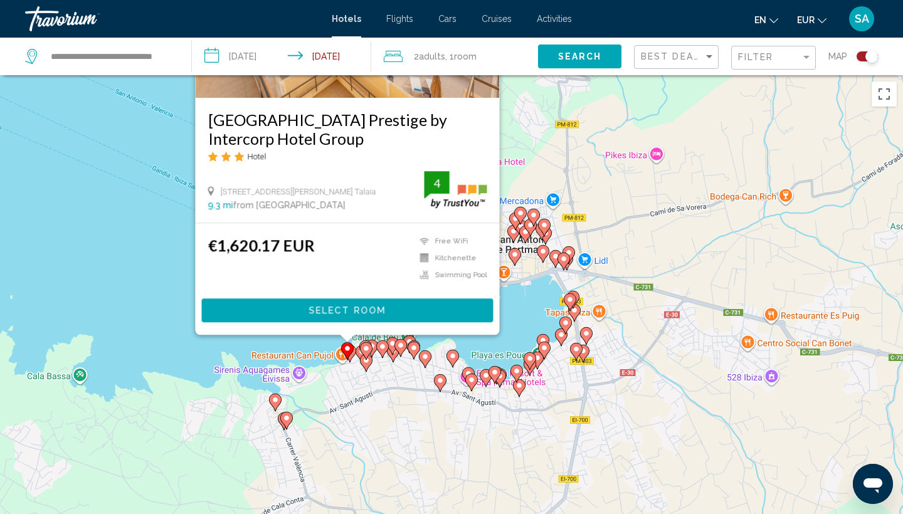
click at [277, 394] on icon "Main content" at bounding box center [275, 403] width 13 height 18
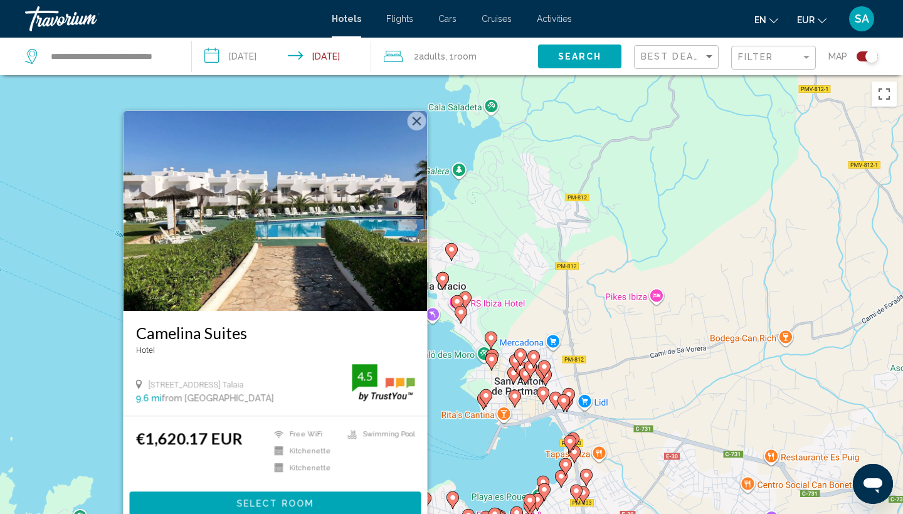
click at [468, 460] on div "Pour activer le glissement avec le clavier, appuyez sur Alt+Entrée. Une fois ce…" at bounding box center [451, 332] width 903 height 514
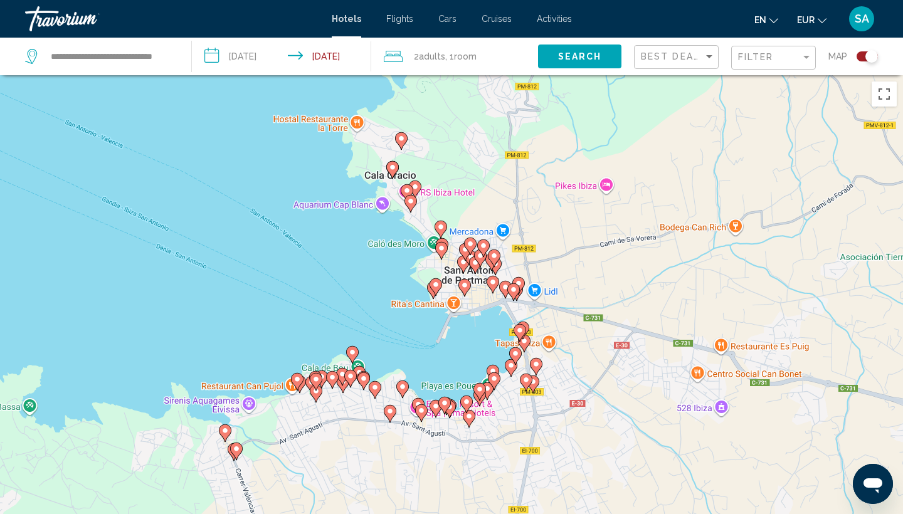
drag, startPoint x: 507, startPoint y: 475, endPoint x: 453, endPoint y: 357, distance: 129.6
click at [453, 357] on div "Pour activer le glissement avec le clavier, appuyez sur Alt+Entrée. Une fois ce…" at bounding box center [451, 332] width 903 height 514
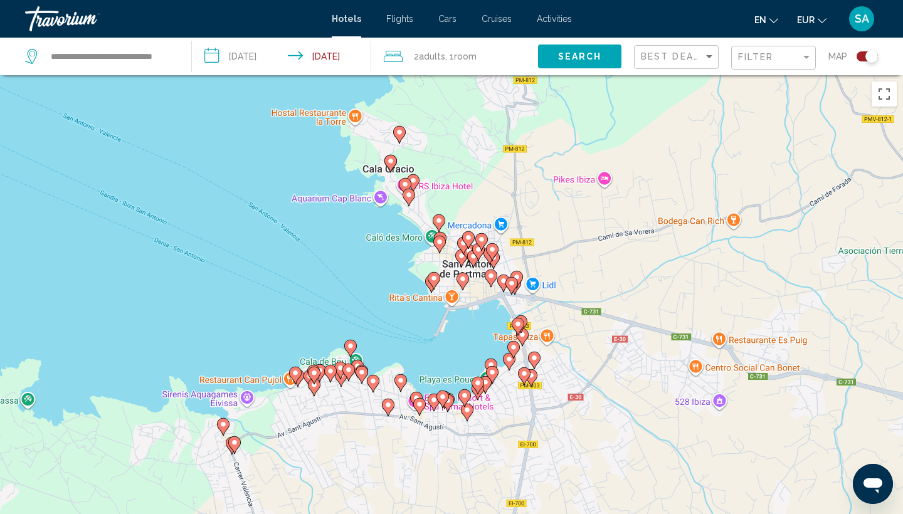
click at [524, 374] on image "Main content" at bounding box center [524, 374] width 8 height 8
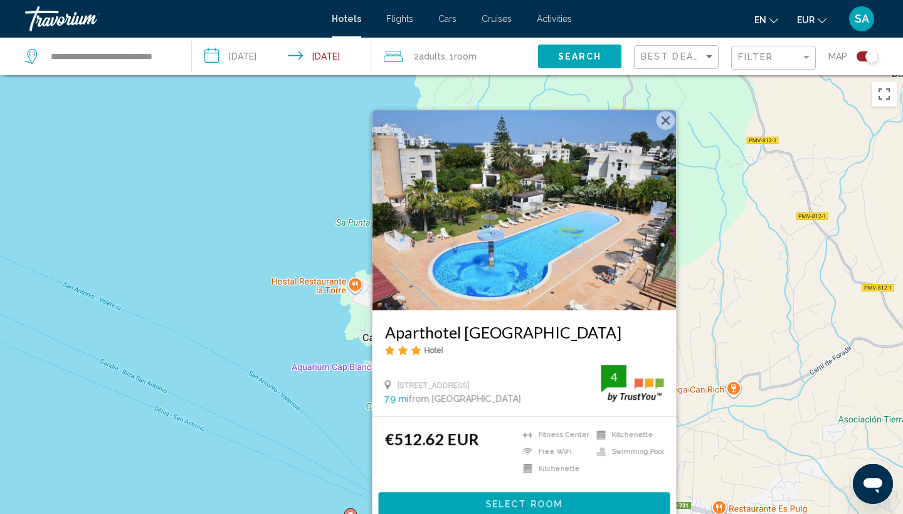
click at [291, 400] on div "Pour activer le glissement avec le clavier, appuyez sur Alt+Entrée. Une fois ce…" at bounding box center [451, 332] width 903 height 514
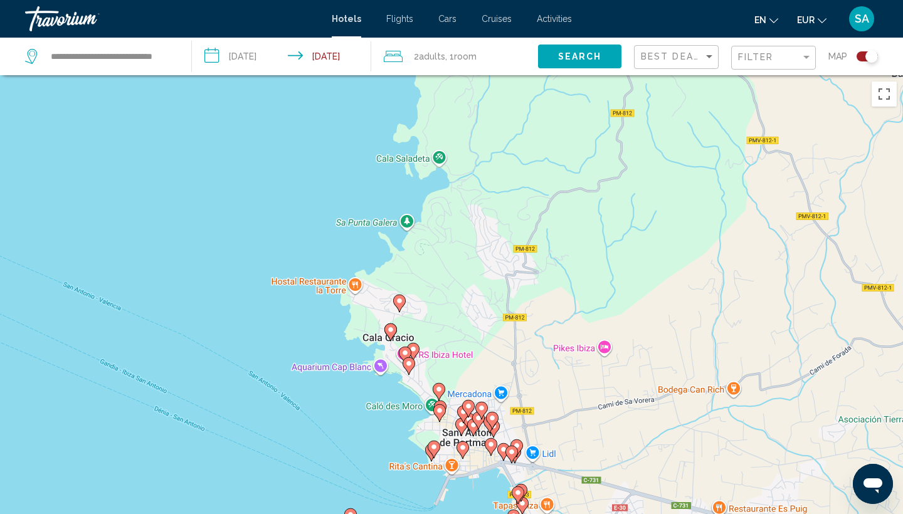
click at [529, 509] on div "Pour activer le glissement avec le clavier, appuyez sur Alt+Entrée. Une fois ce…" at bounding box center [451, 332] width 903 height 514
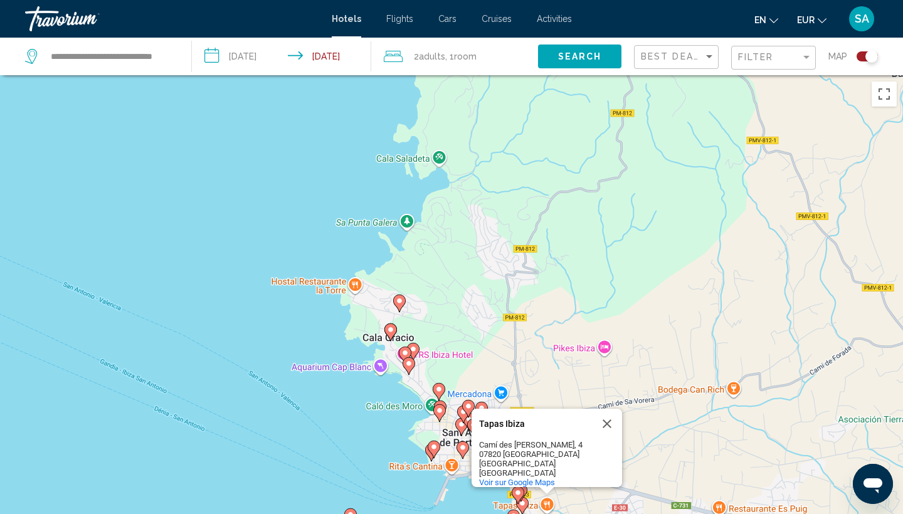
click at [524, 504] on gmp-advanced-marker "Main content" at bounding box center [518, 495] width 13 height 19
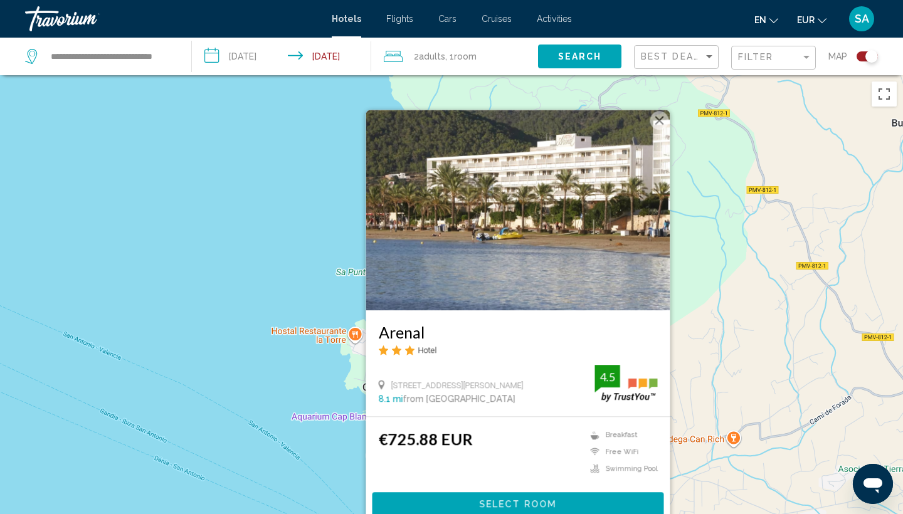
click at [290, 433] on div "Pour activer le glissement avec le clavier, appuyez sur Alt+Entrée. Une fois ce…" at bounding box center [451, 332] width 903 height 514
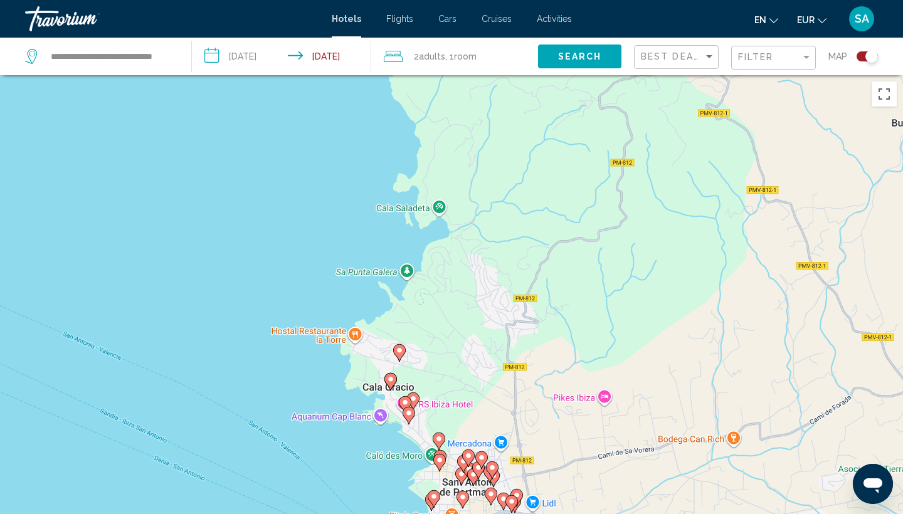
click at [867, 56] on div "Toggle map" at bounding box center [871, 56] width 13 height 13
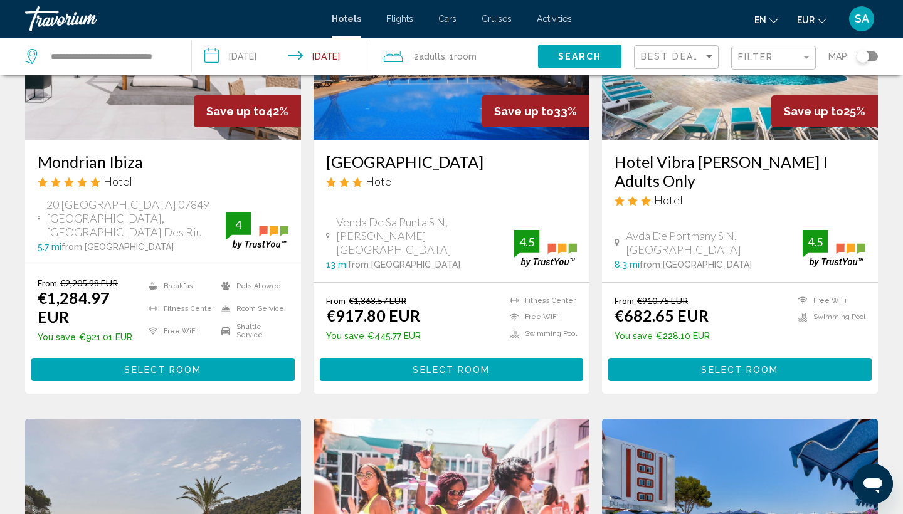
scroll to position [189, 0]
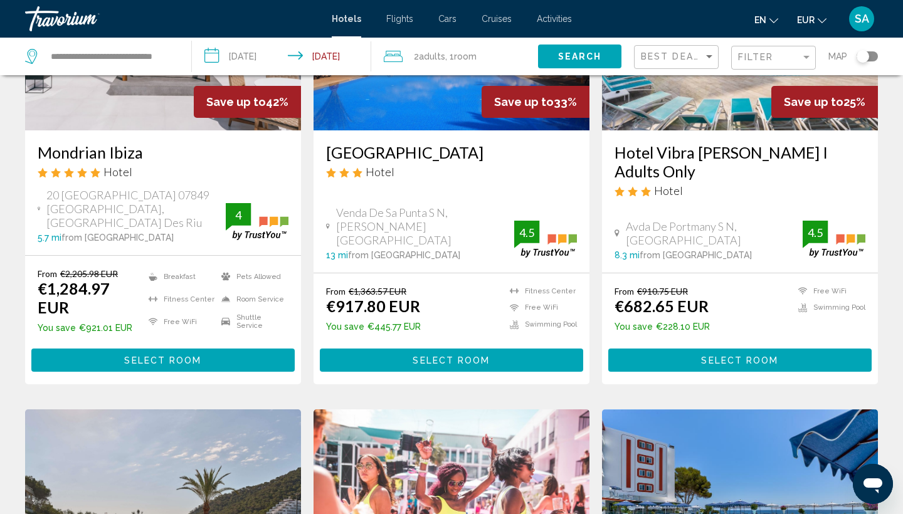
click at [233, 349] on button "Select Room" at bounding box center [162, 360] width 263 height 23
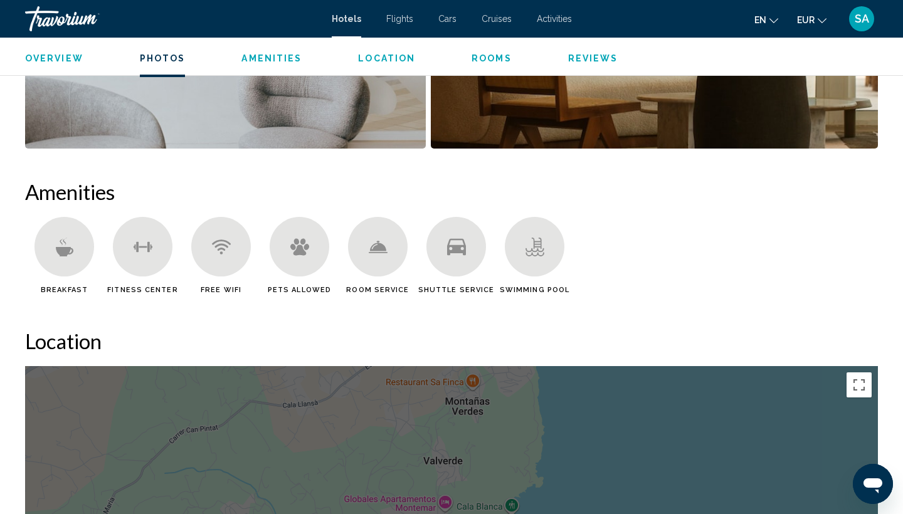
scroll to position [892, 0]
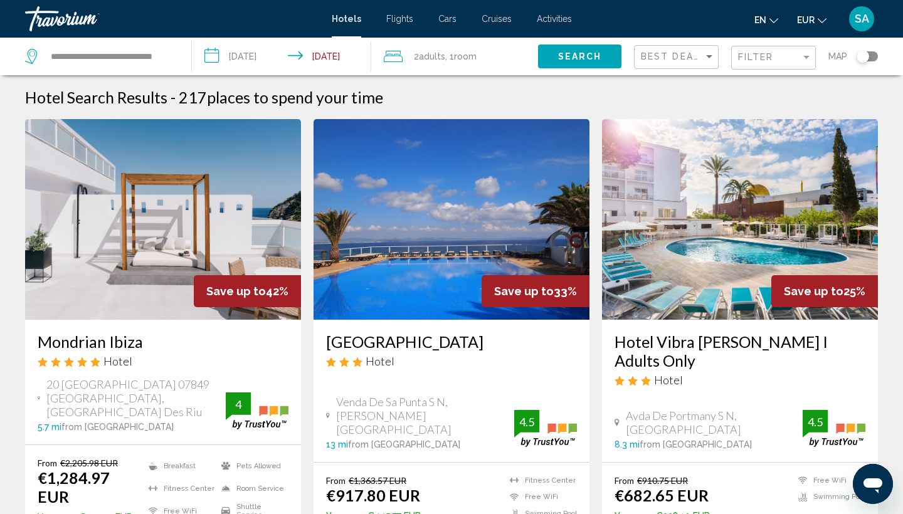
click at [464, 204] on img "Main content" at bounding box center [452, 219] width 276 height 201
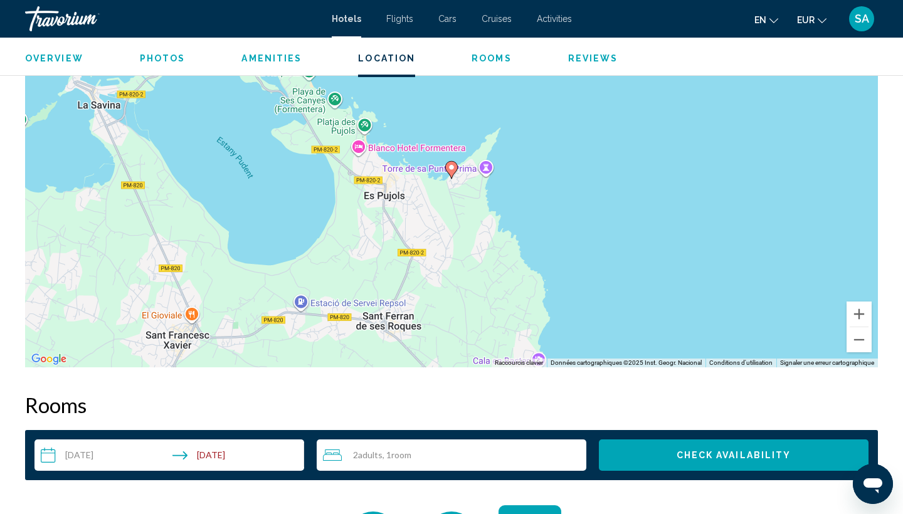
scroll to position [1238, 0]
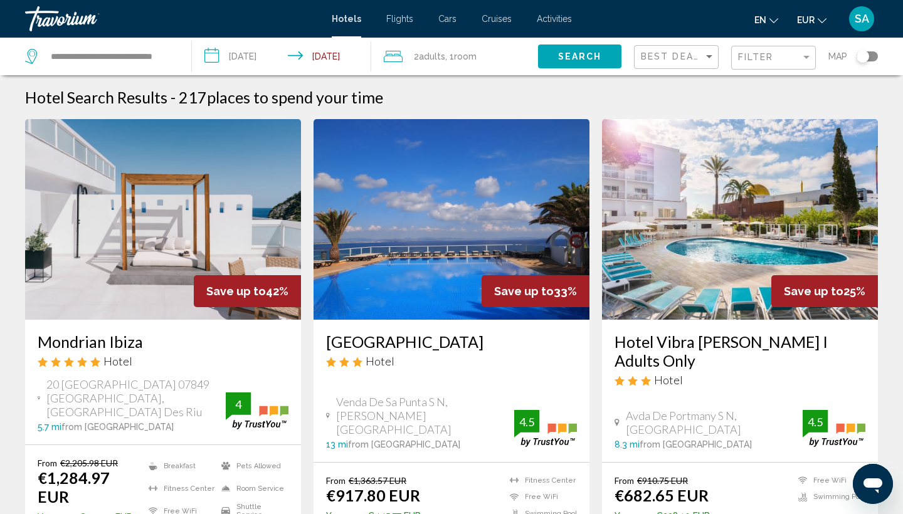
click at [621, 245] on img "Main content" at bounding box center [740, 219] width 276 height 201
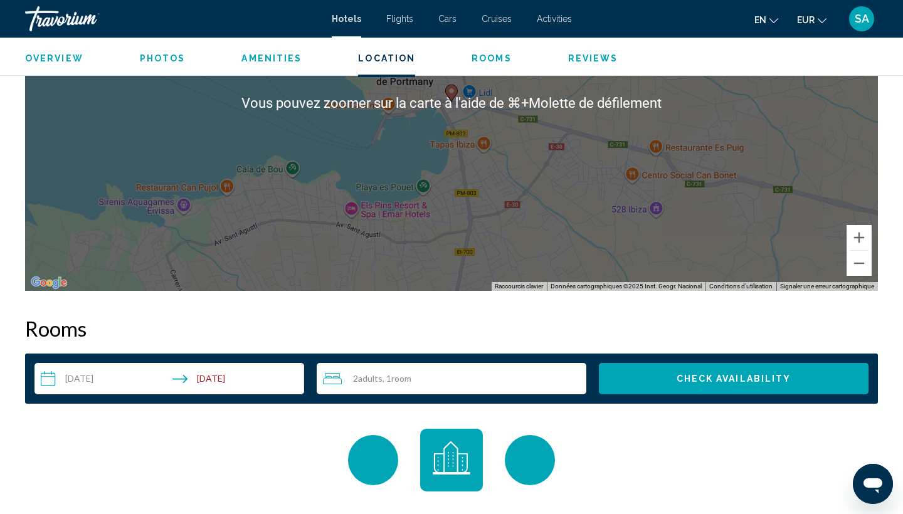
scroll to position [1327, 0]
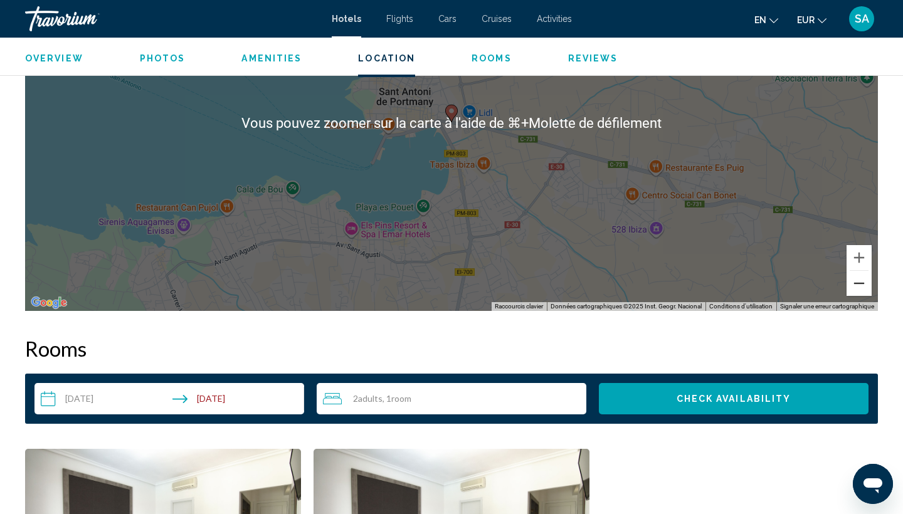
click at [863, 286] on button "Zoom arrière" at bounding box center [859, 283] width 25 height 25
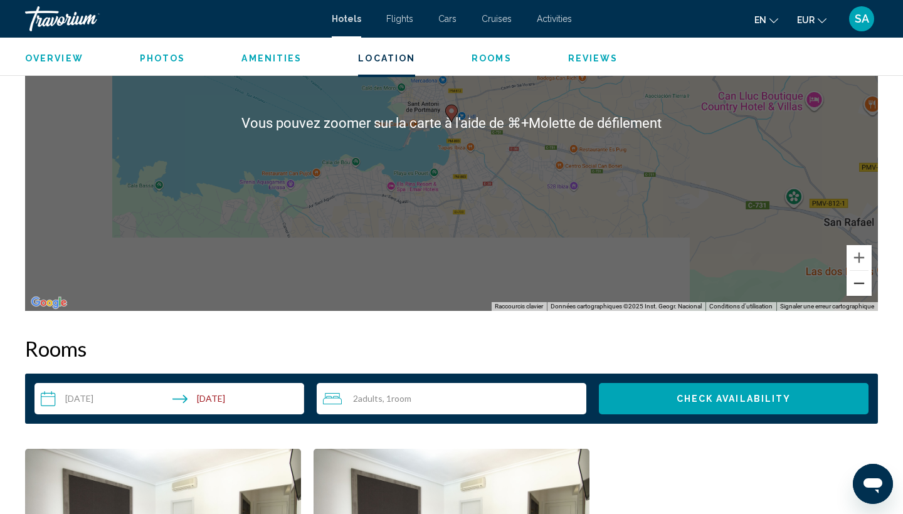
click at [863, 286] on button "Zoom arrière" at bounding box center [859, 283] width 25 height 25
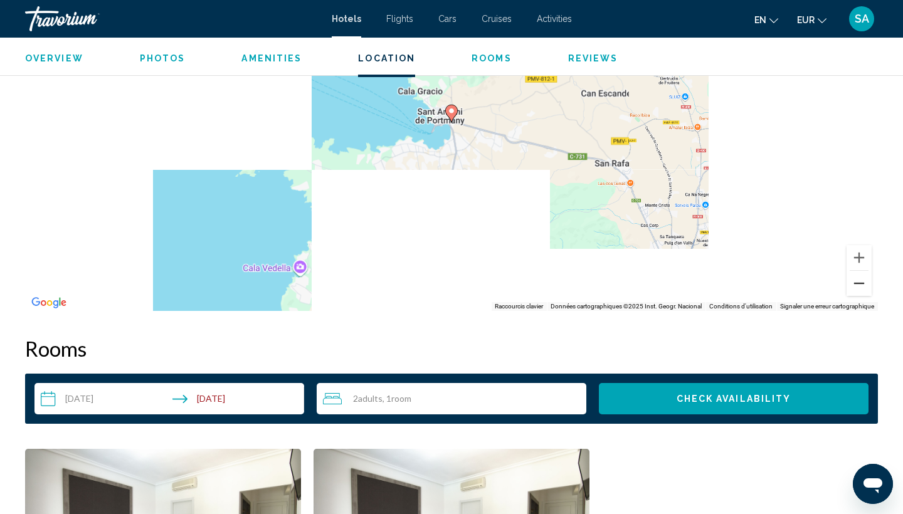
click at [863, 286] on button "Zoom arrière" at bounding box center [859, 283] width 25 height 25
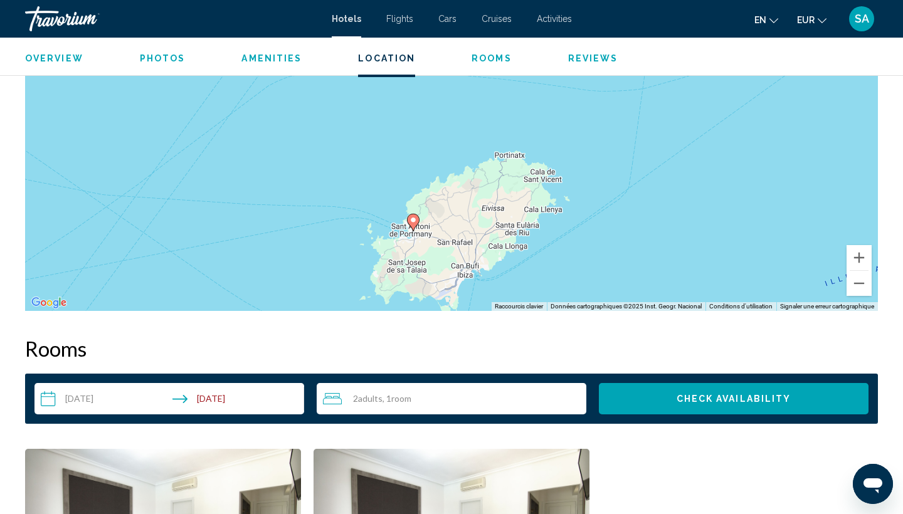
drag, startPoint x: 724, startPoint y: 199, endPoint x: 685, endPoint y: 307, distance: 114.4
click at [685, 307] on div "Pour activer le glissement avec le clavier, appuyez sur Alt+Entrée. Une fois ce…" at bounding box center [451, 123] width 853 height 376
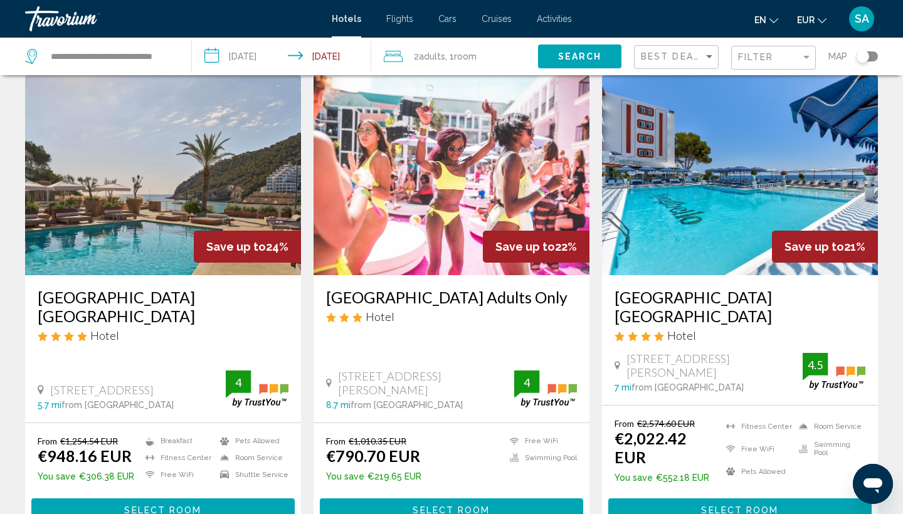
scroll to position [526, 0]
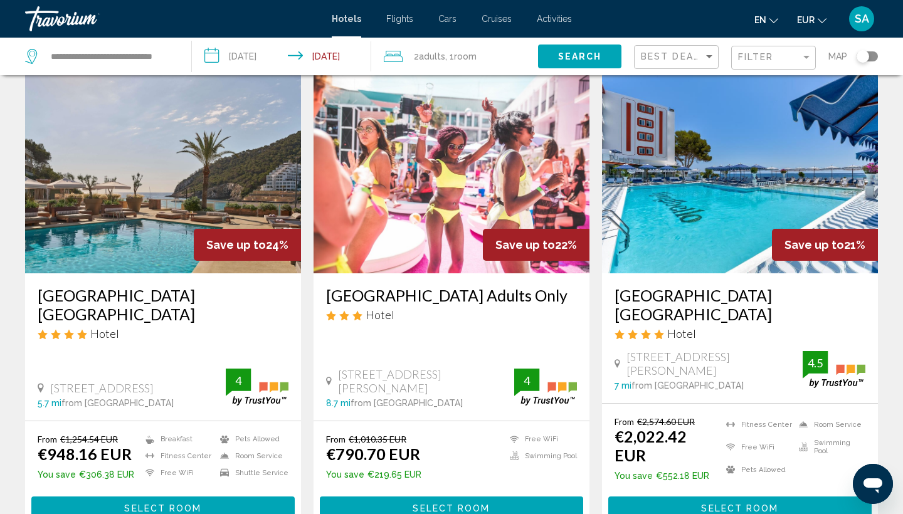
click at [193, 210] on img "Main content" at bounding box center [163, 173] width 276 height 201
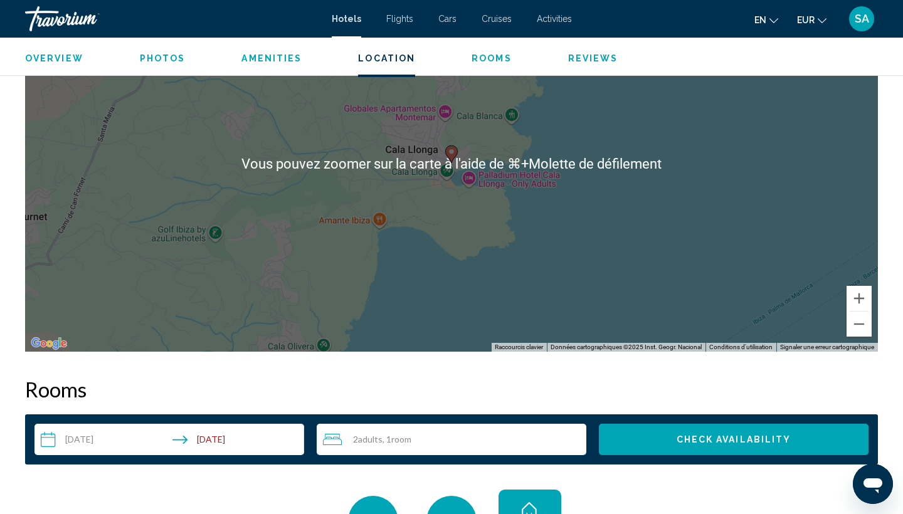
scroll to position [1304, 0]
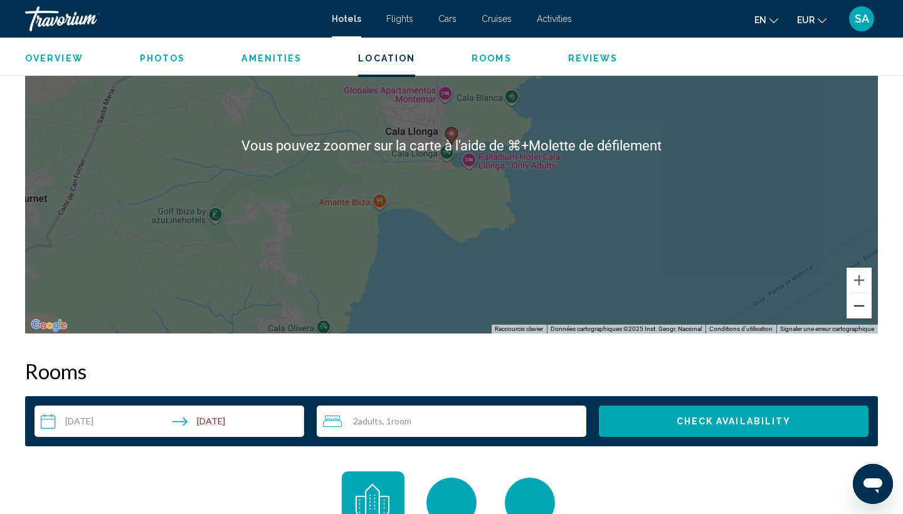
click at [853, 308] on button "Zoom arrière" at bounding box center [859, 305] width 25 height 25
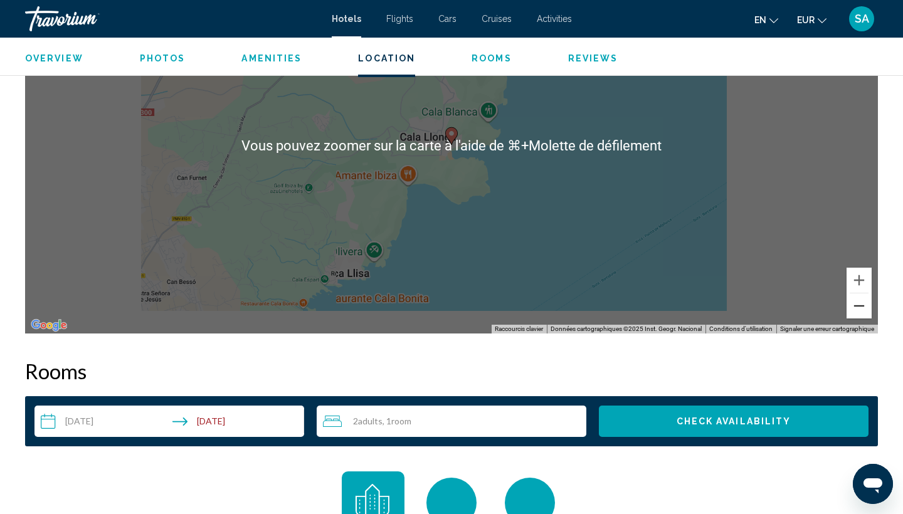
click at [853, 308] on button "Zoom arrière" at bounding box center [859, 305] width 25 height 25
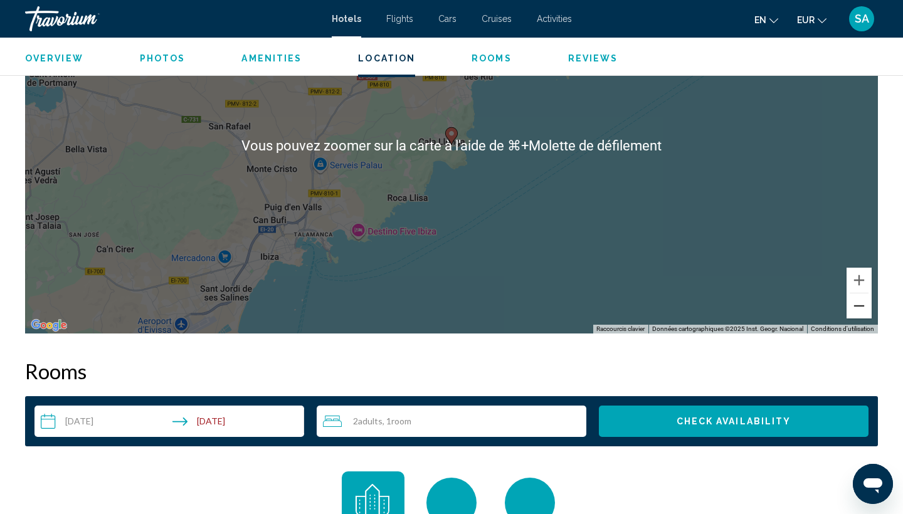
click at [853, 308] on button "Zoom arrière" at bounding box center [859, 305] width 25 height 25
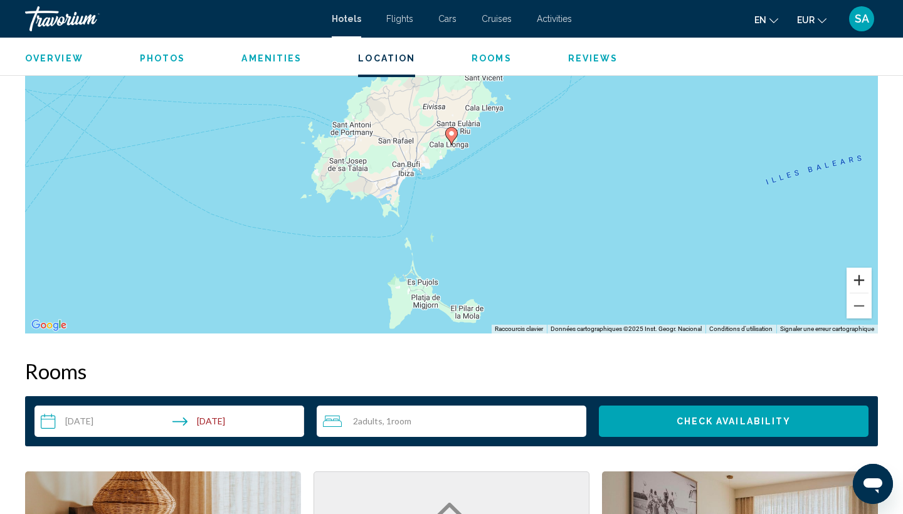
click at [865, 283] on button "Zoom avant" at bounding box center [859, 280] width 25 height 25
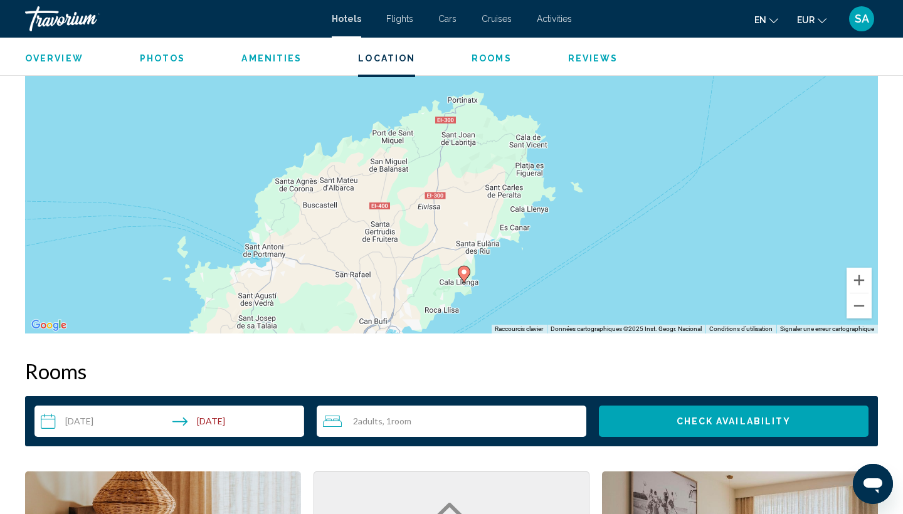
drag, startPoint x: 751, startPoint y: 214, endPoint x: 764, endPoint y: 354, distance: 141.0
click at [855, 283] on button "Zoom avant" at bounding box center [859, 280] width 25 height 25
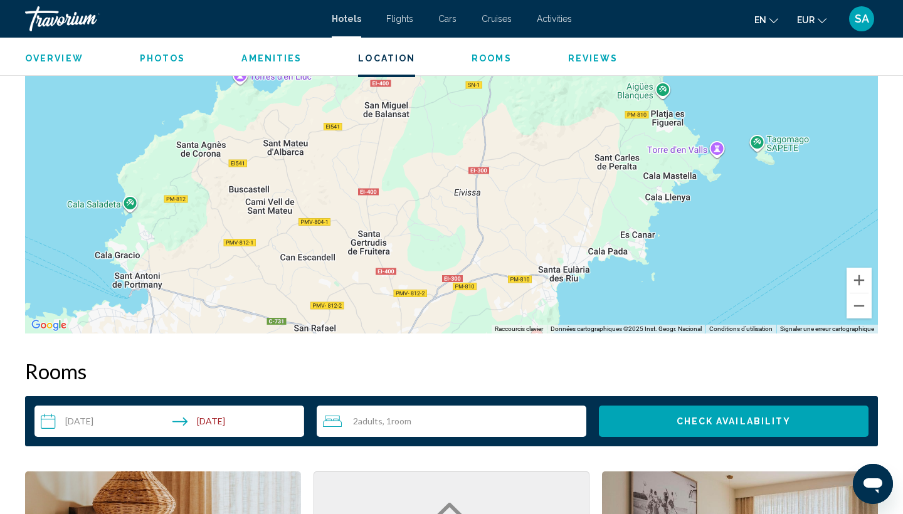
drag, startPoint x: 673, startPoint y: 310, endPoint x: 733, endPoint y: 237, distance: 94.9
click at [733, 237] on div "Pour activer le glissement avec le clavier, appuyez sur Alt+Entrée. Une fois ce…" at bounding box center [451, 145] width 853 height 376
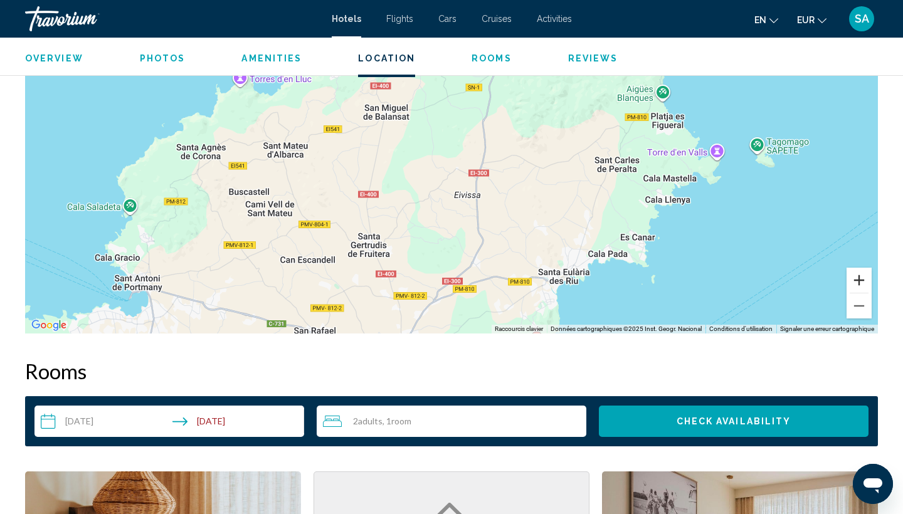
click at [863, 275] on button "Zoom avant" at bounding box center [859, 280] width 25 height 25
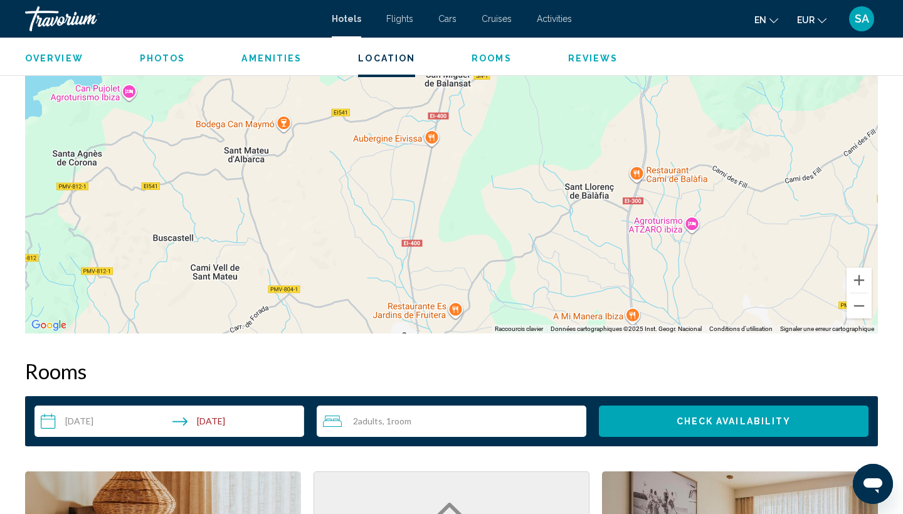
drag, startPoint x: 610, startPoint y: 275, endPoint x: 826, endPoint y: 270, distance: 215.8
click at [826, 270] on div "Main content" at bounding box center [451, 145] width 853 height 376
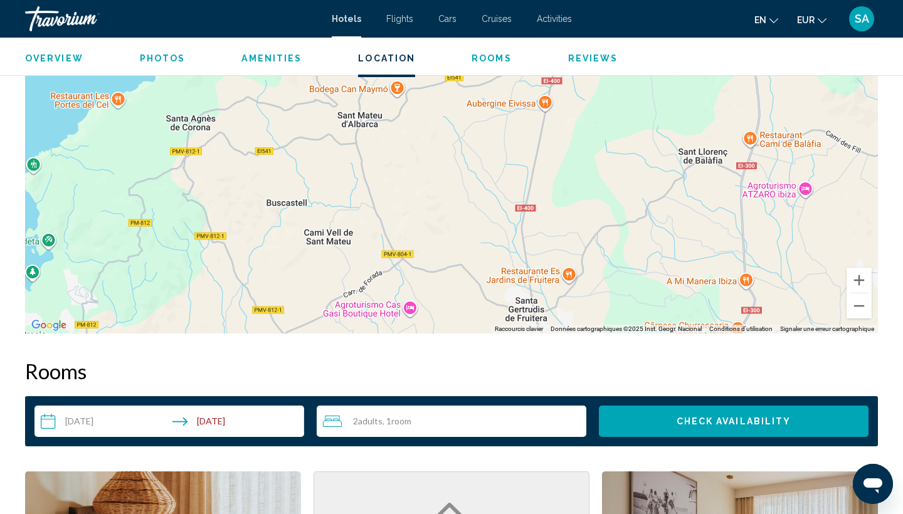
drag, startPoint x: 825, startPoint y: 268, endPoint x: 852, endPoint y: 129, distance: 141.8
click at [852, 129] on div "Main content" at bounding box center [451, 145] width 853 height 376
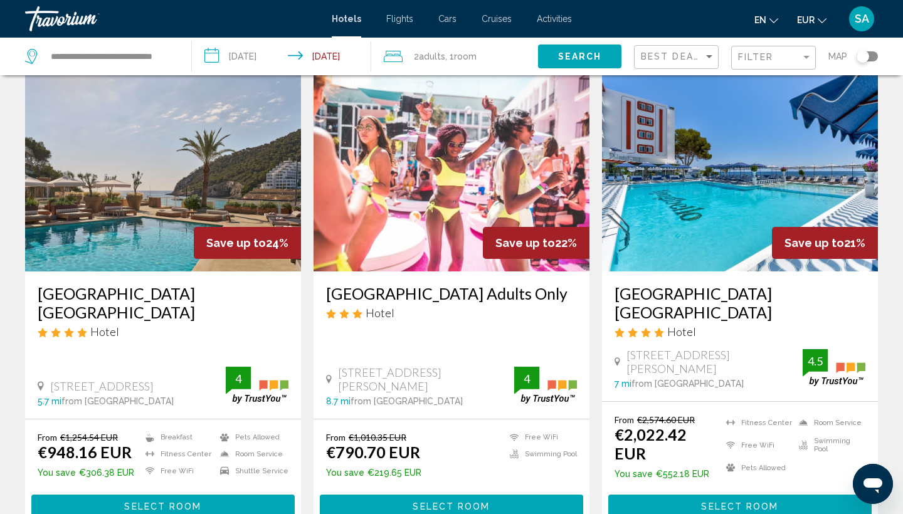
scroll to position [526, 0]
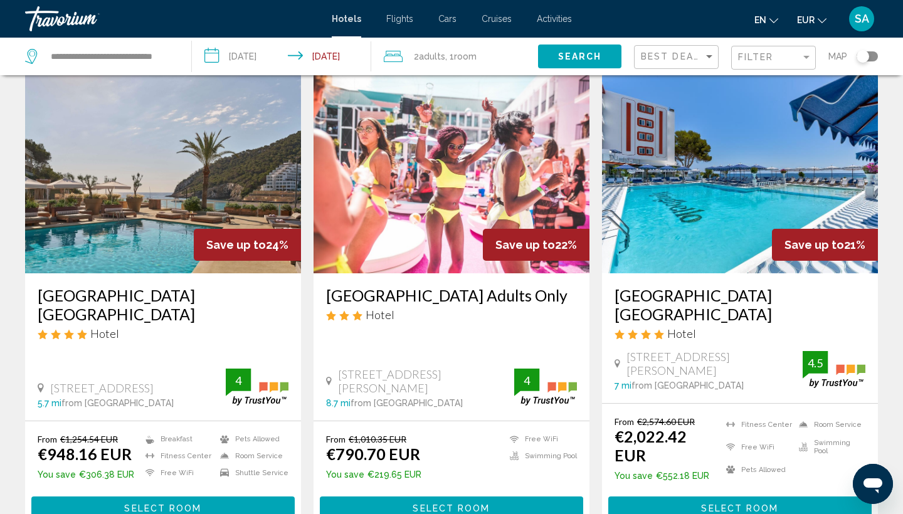
click at [430, 221] on img "Main content" at bounding box center [452, 173] width 276 height 201
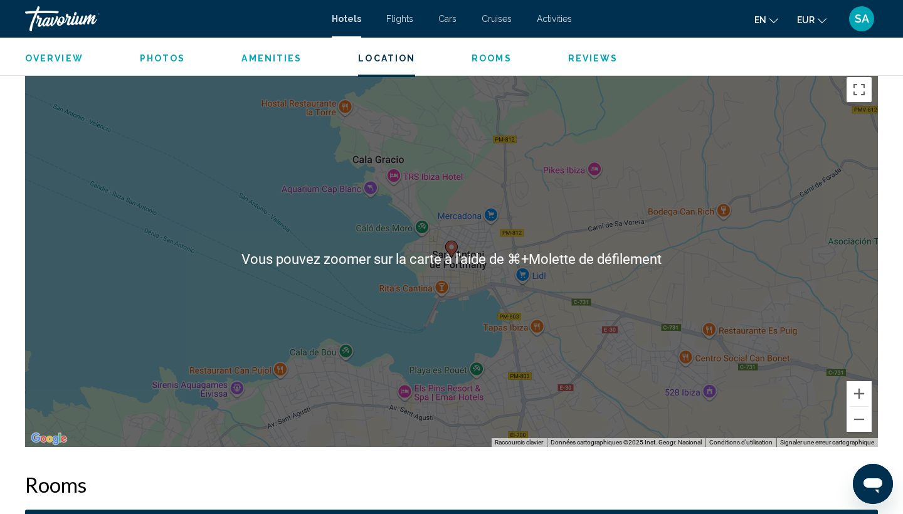
scroll to position [1203, 0]
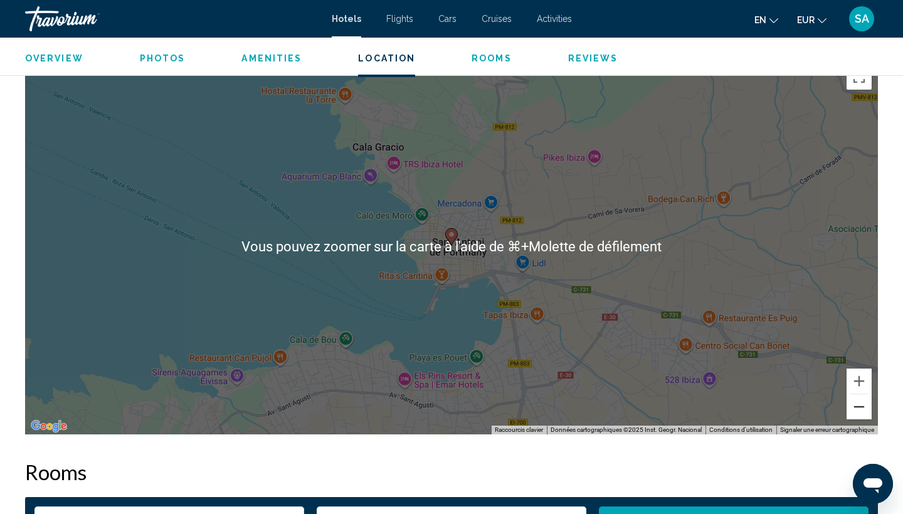
click at [867, 399] on button "Zoom arrière" at bounding box center [859, 406] width 25 height 25
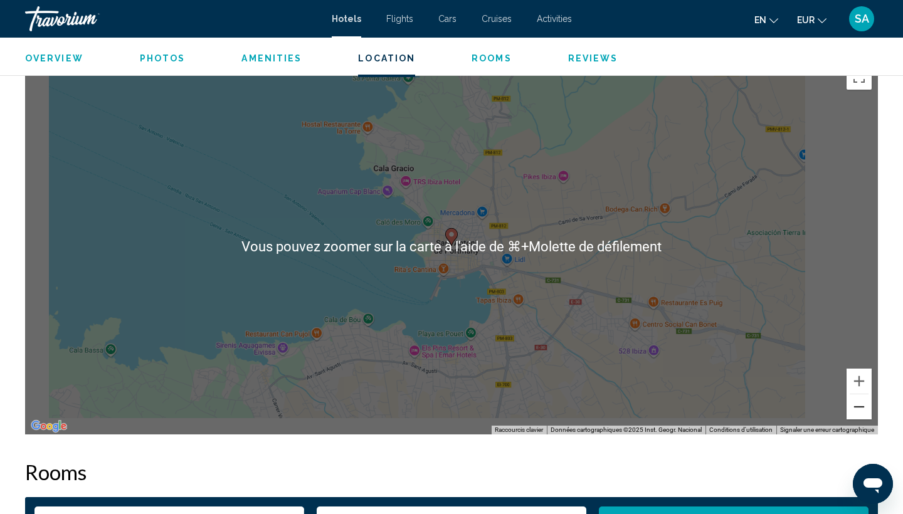
click at [867, 399] on button "Zoom arrière" at bounding box center [859, 406] width 25 height 25
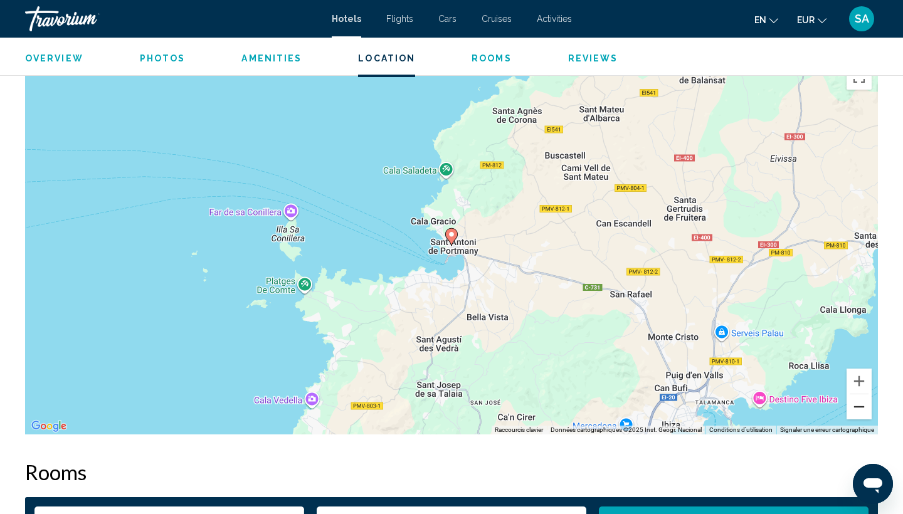
click at [867, 399] on button "Zoom arrière" at bounding box center [859, 406] width 25 height 25
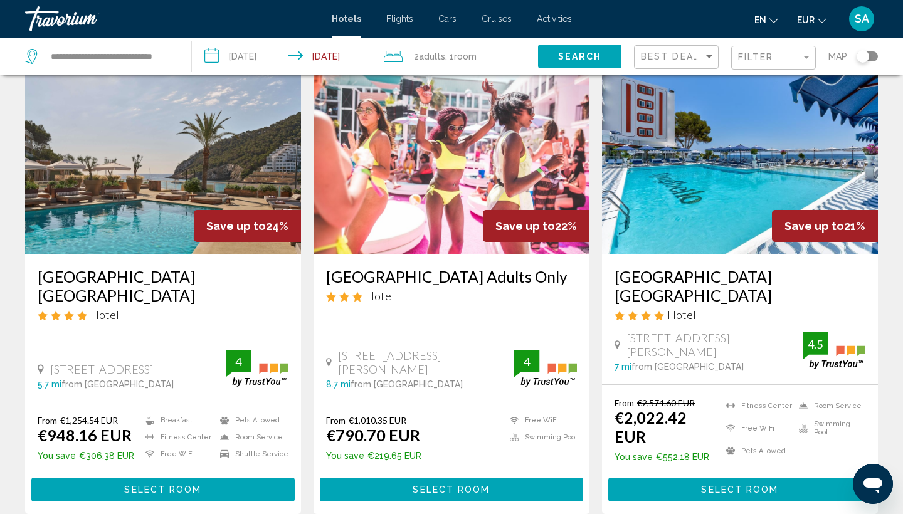
scroll to position [546, 0]
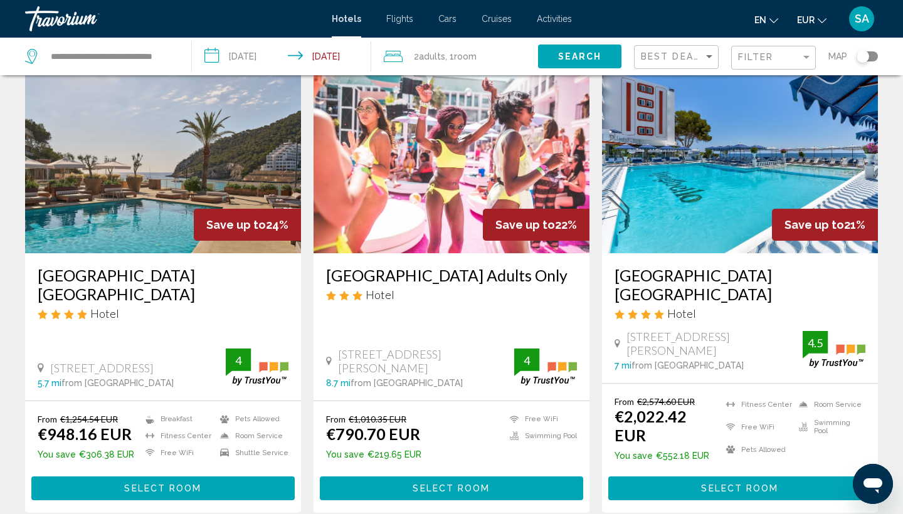
click at [435, 202] on img "Main content" at bounding box center [452, 153] width 276 height 201
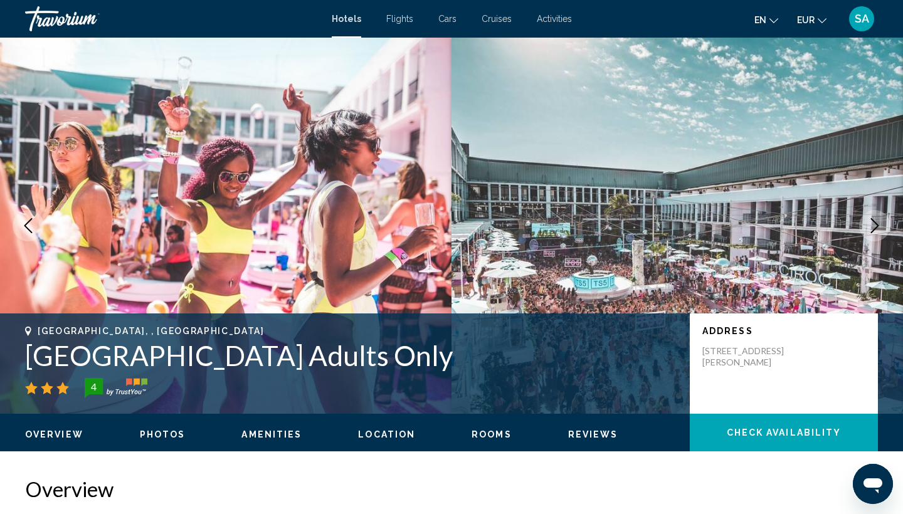
click at [196, 356] on h1 "[GEOGRAPHIC_DATA] Adults Only" at bounding box center [351, 355] width 652 height 33
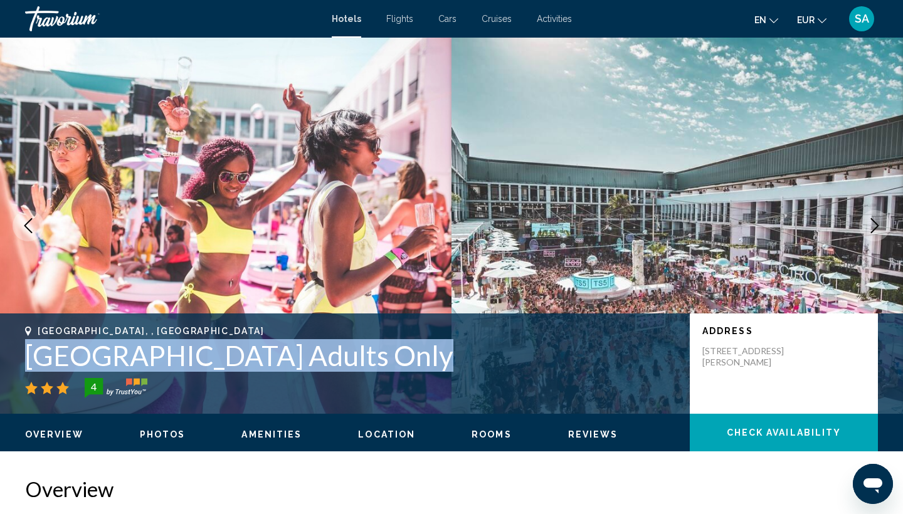
click at [196, 356] on h1 "[GEOGRAPHIC_DATA] Adults Only" at bounding box center [351, 355] width 652 height 33
copy h1 "[GEOGRAPHIC_DATA] Adults Only"
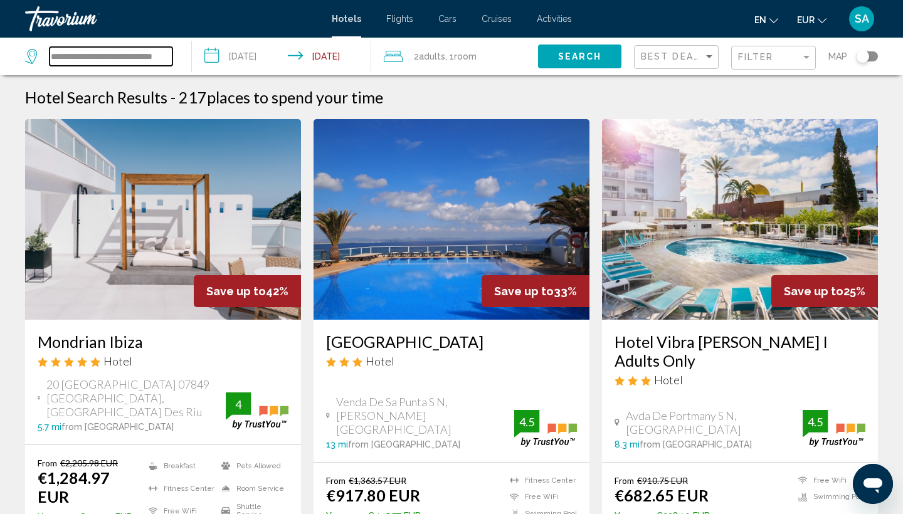
click at [123, 60] on input "**********" at bounding box center [111, 56] width 123 height 19
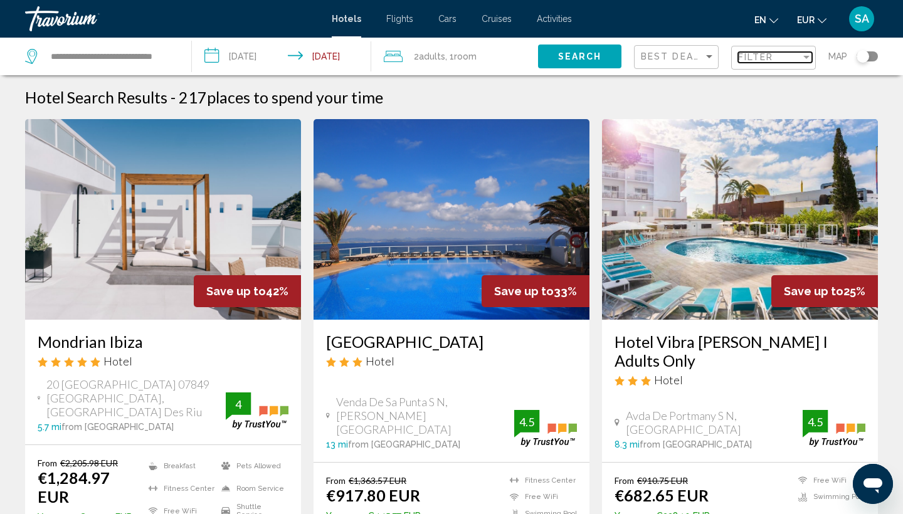
click at [783, 60] on div "Filter" at bounding box center [769, 57] width 63 height 10
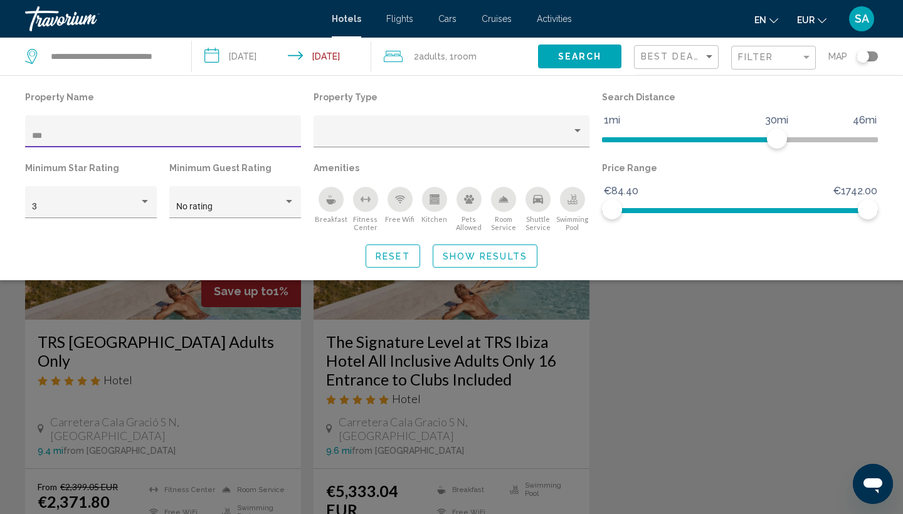
type input "****"
drag, startPoint x: 783, startPoint y: 60, endPoint x: 682, endPoint y: 376, distance: 332.0
click at [682, 376] on div "Search widget" at bounding box center [451, 351] width 903 height 326
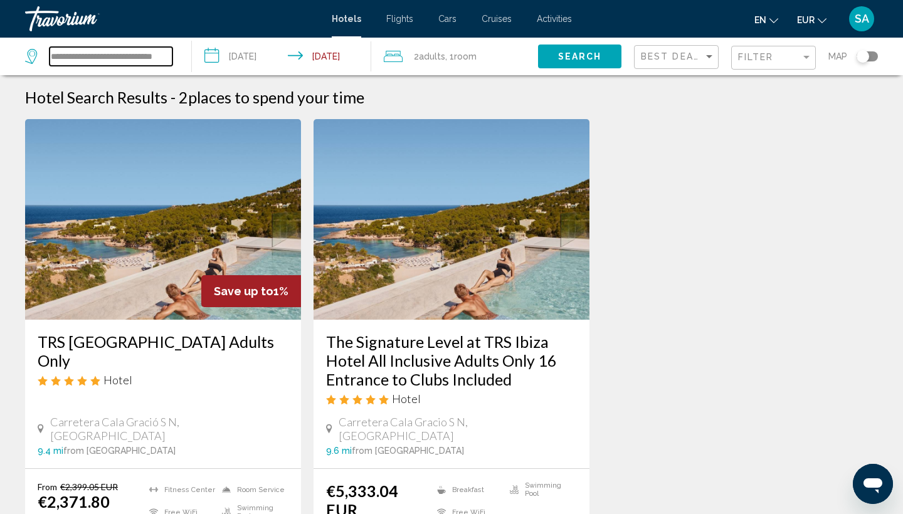
click at [137, 57] on input "**********" at bounding box center [111, 56] width 123 height 19
click at [546, 88] on div "Hotel Search Results - 2 places to spend your time" at bounding box center [451, 97] width 853 height 19
click at [483, 115] on div "Hotel Search Results - 2 places to spend your time Save up to 1% TRS [GEOGRAPHI…" at bounding box center [451, 368] width 853 height 560
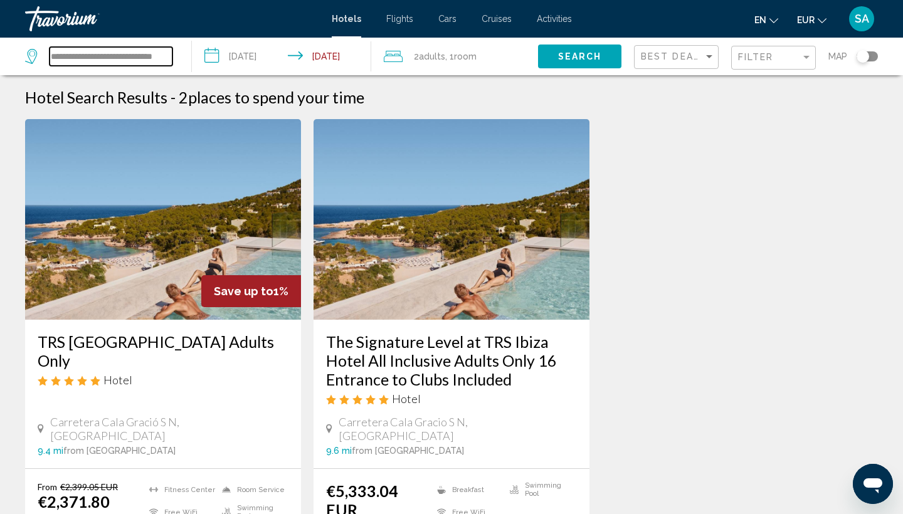
click at [135, 57] on input "**********" at bounding box center [111, 56] width 123 height 19
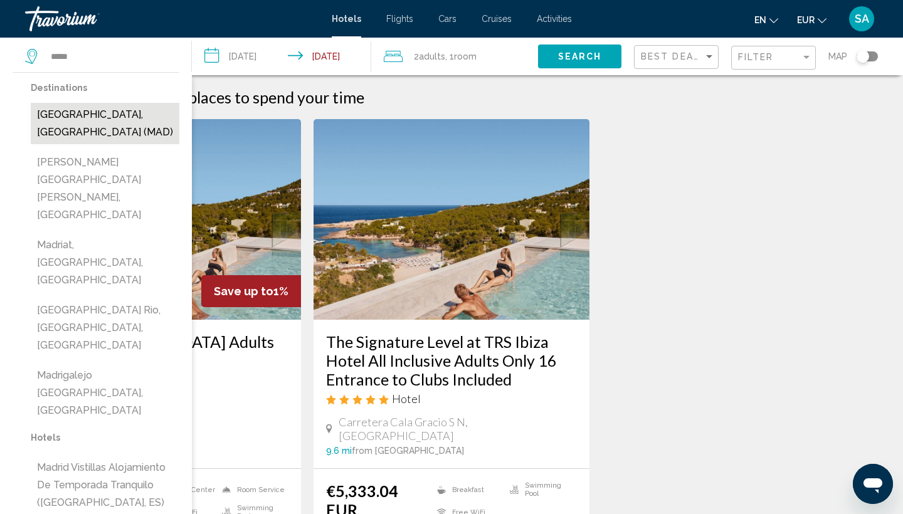
click at [46, 118] on button "[GEOGRAPHIC_DATA], [GEOGRAPHIC_DATA] (MAD)" at bounding box center [105, 123] width 149 height 41
type input "**********"
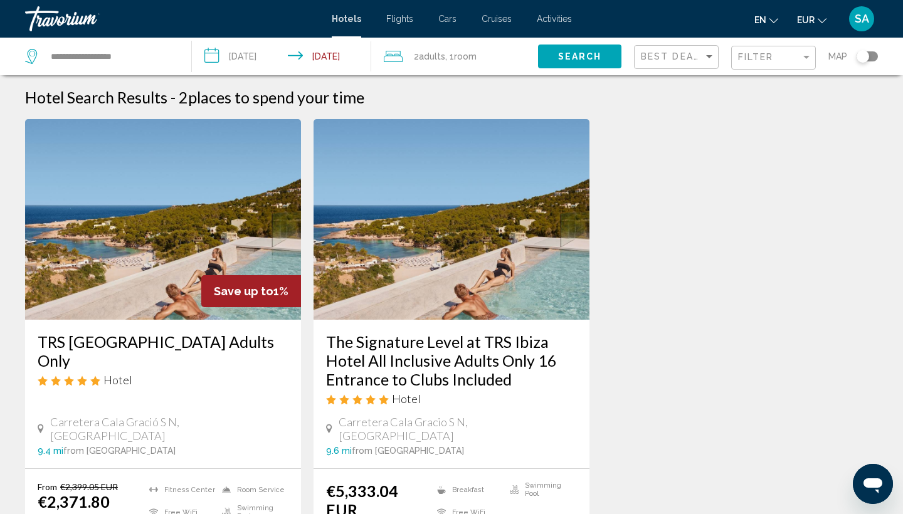
click at [274, 48] on input "**********" at bounding box center [284, 58] width 184 height 41
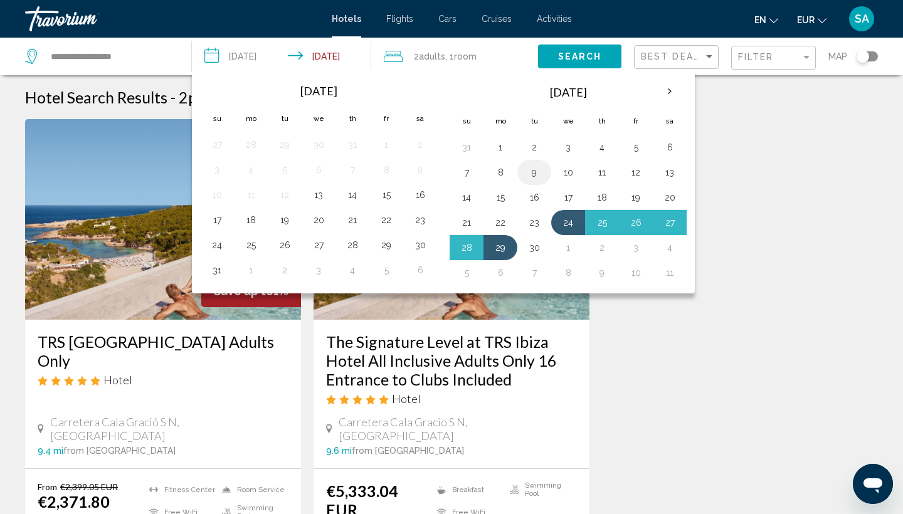
click at [529, 173] on button "9" at bounding box center [534, 173] width 20 height 18
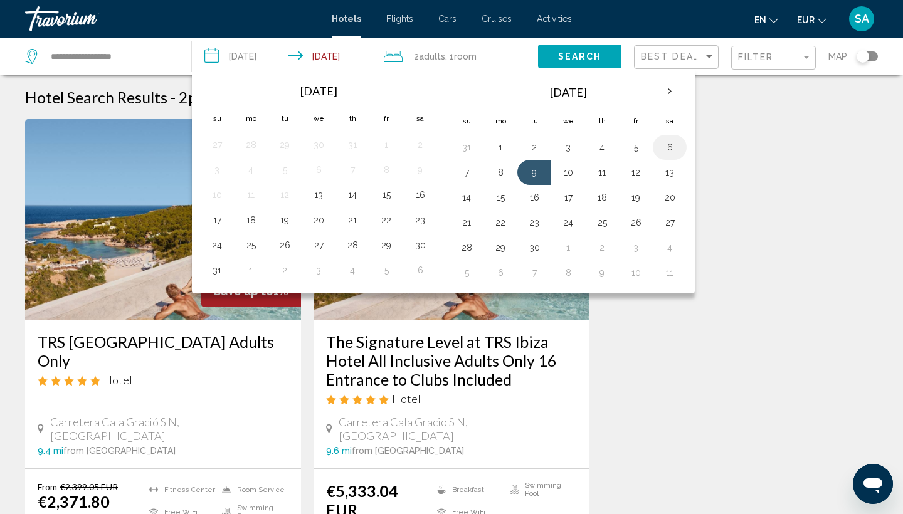
click at [671, 146] on button "6" at bounding box center [670, 148] width 20 height 18
type input "**********"
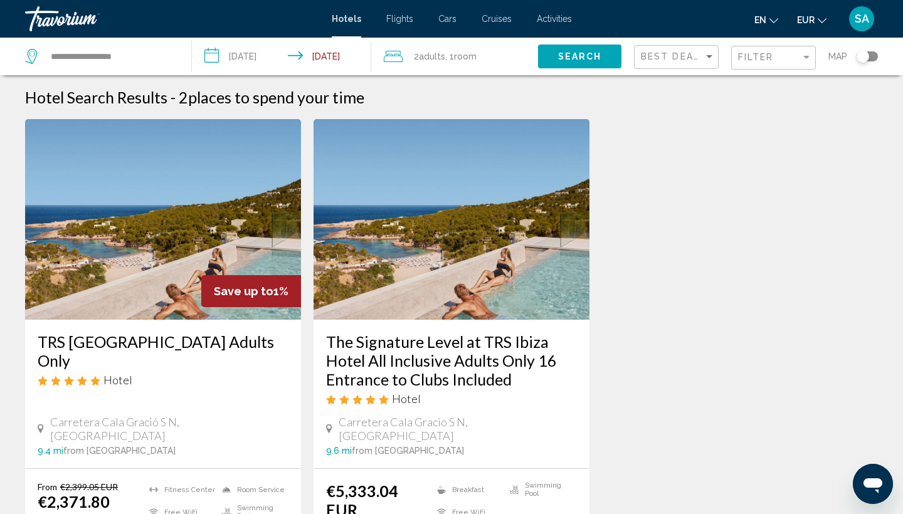
click at [466, 55] on span "Room" at bounding box center [465, 56] width 23 height 10
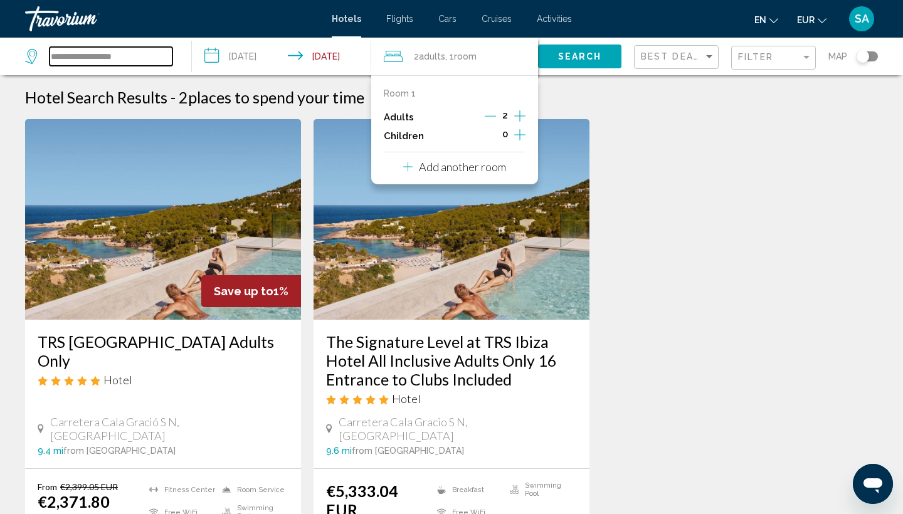
click at [102, 56] on input "**********" at bounding box center [111, 56] width 123 height 19
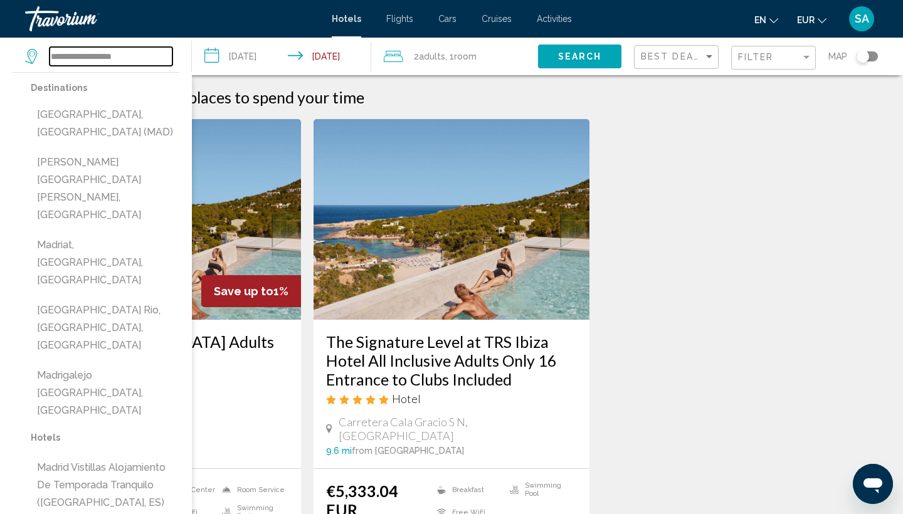
click at [102, 56] on input "**********" at bounding box center [111, 56] width 123 height 19
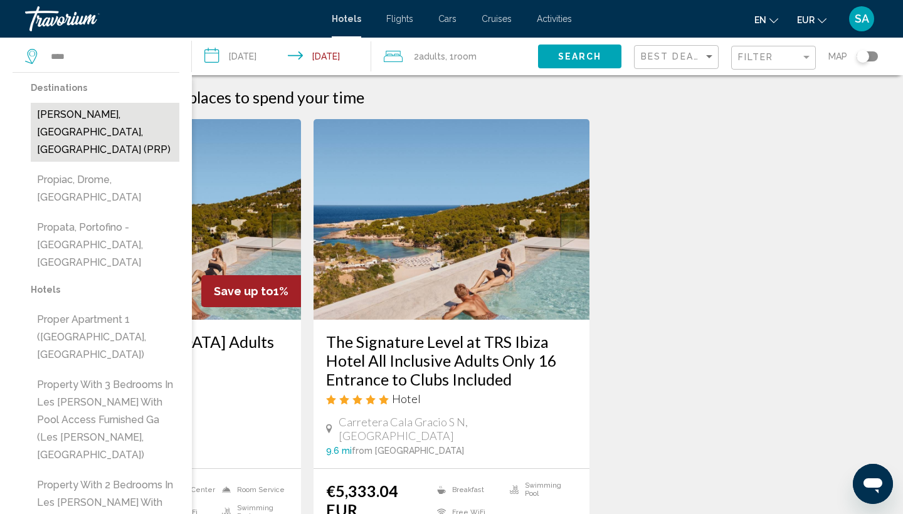
click at [60, 122] on button "[PERSON_NAME], [GEOGRAPHIC_DATA], [GEOGRAPHIC_DATA] (PRP)" at bounding box center [105, 132] width 149 height 59
type input "**********"
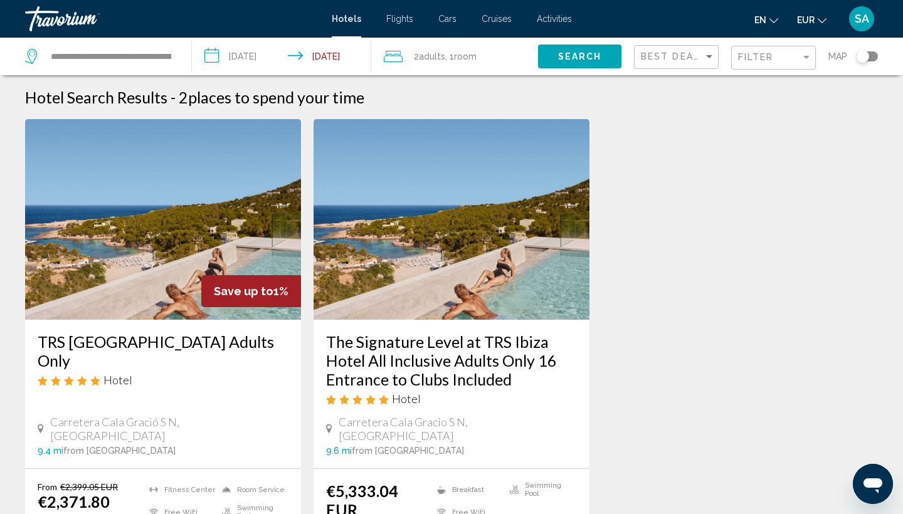
click at [246, 51] on input "**********" at bounding box center [284, 58] width 184 height 41
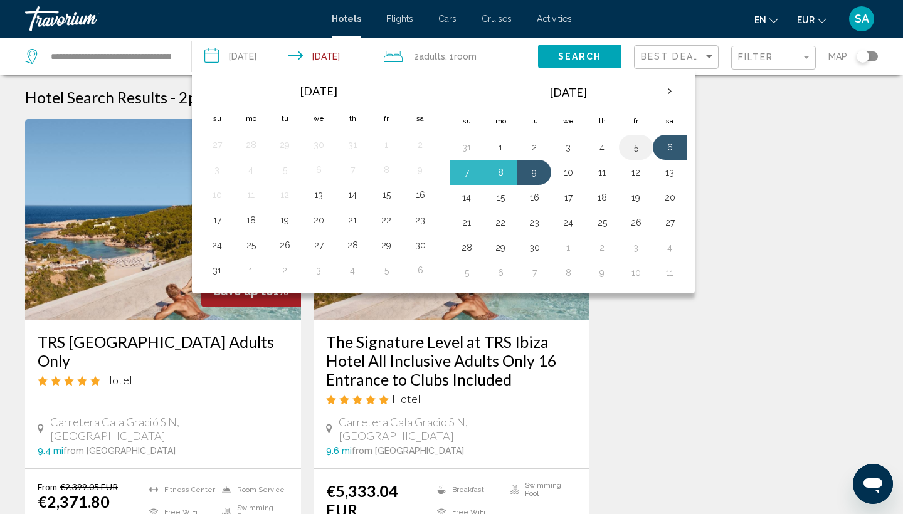
click at [632, 143] on button "5" at bounding box center [636, 148] width 20 height 18
click at [471, 171] on button "7" at bounding box center [467, 173] width 20 height 18
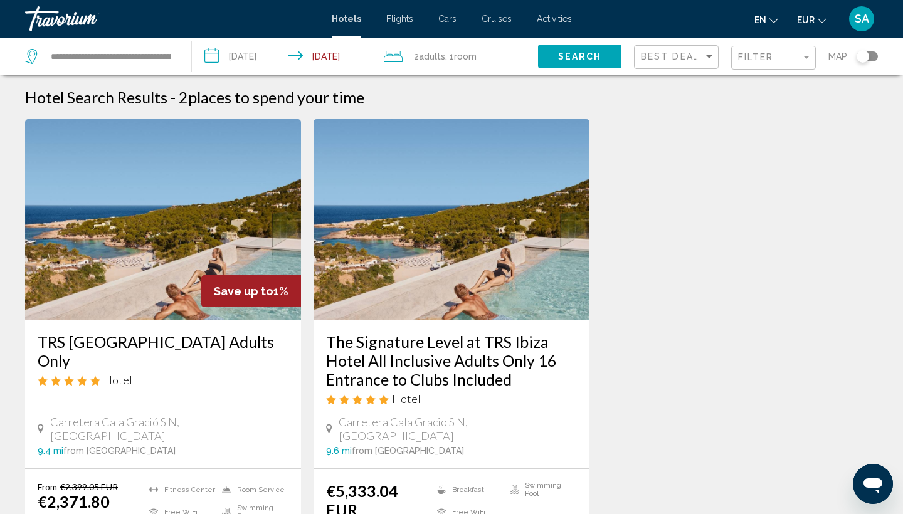
type input "**********"
click at [500, 56] on div "2 Adult Adults , 1 Room rooms" at bounding box center [461, 57] width 154 height 18
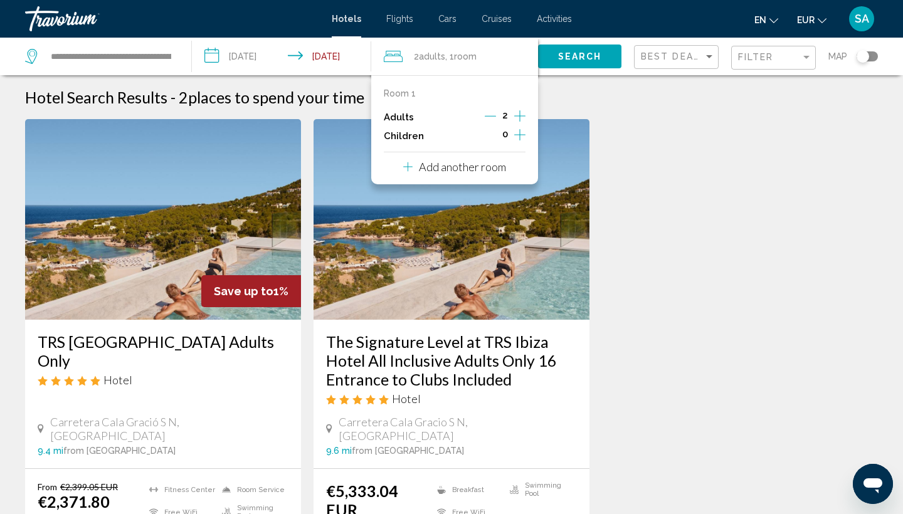
click at [520, 134] on icon "Increment children" at bounding box center [519, 134] width 11 height 15
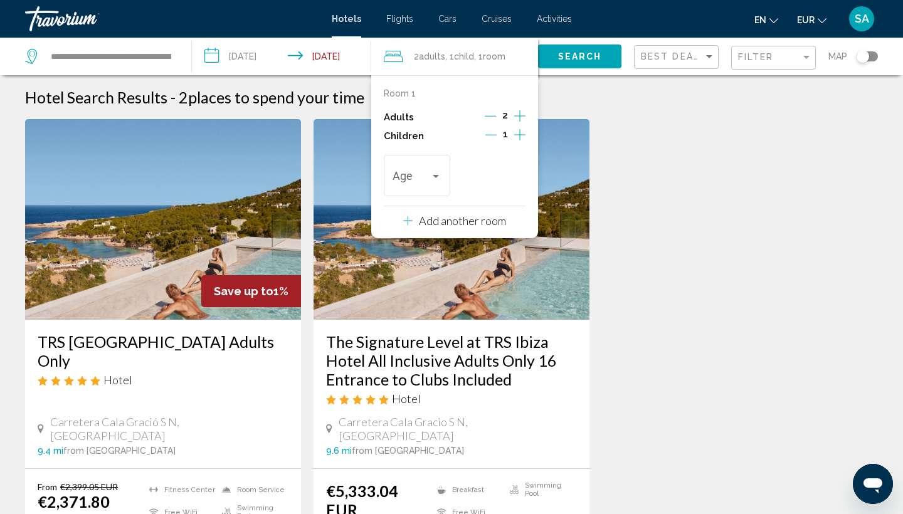
click at [520, 134] on icon "Increment children" at bounding box center [519, 134] width 11 height 15
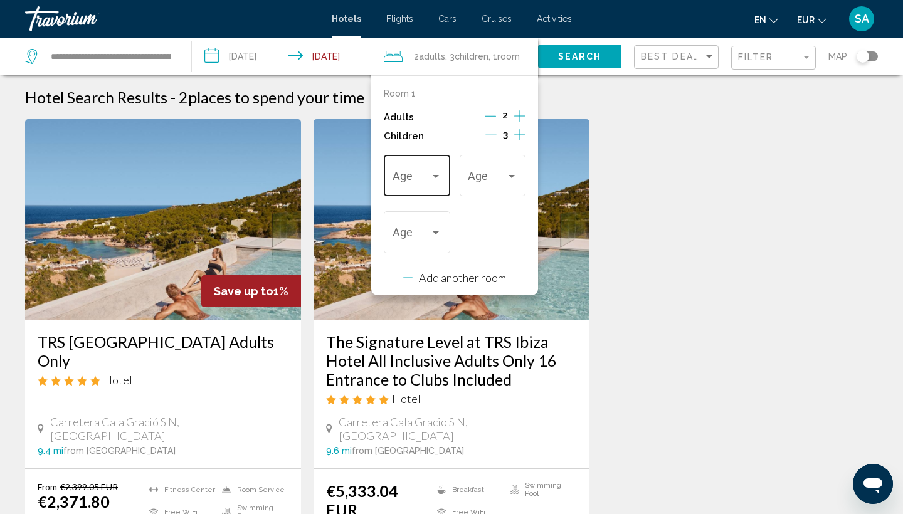
click at [433, 181] on div "Travelers: 2 adults, 3 children" at bounding box center [435, 176] width 11 height 10
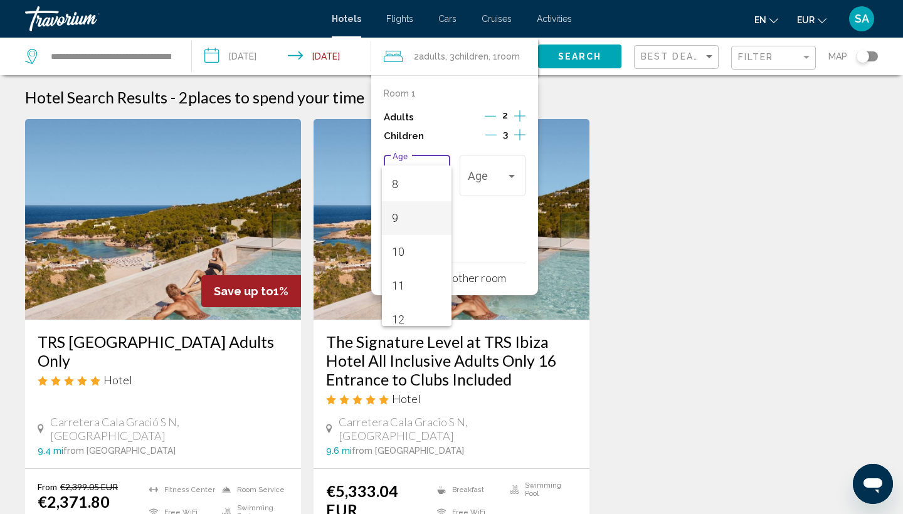
scroll to position [276, 0]
click at [396, 314] on span "12" at bounding box center [416, 313] width 49 height 34
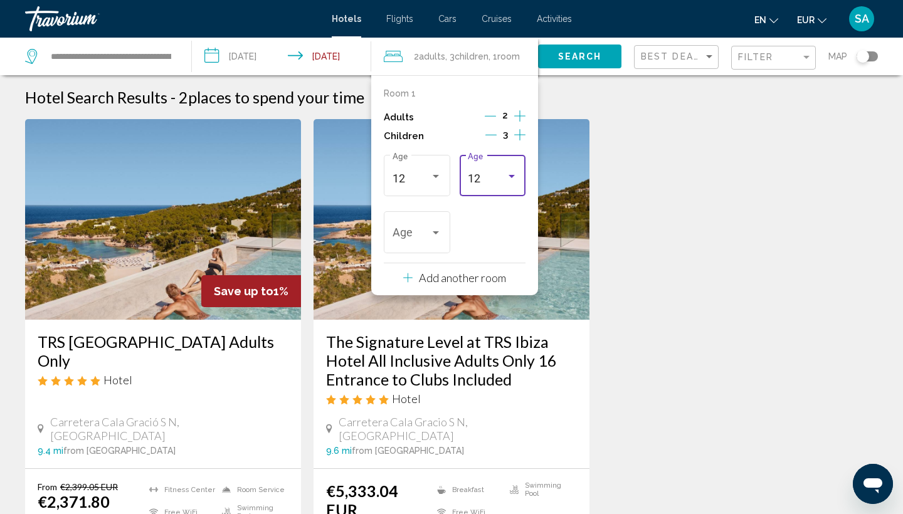
scroll to position [280, 0]
click at [483, 183] on div "12" at bounding box center [487, 178] width 38 height 13
click at [477, 167] on span "6" at bounding box center [492, 171] width 49 height 34
click at [588, 60] on span "Search" at bounding box center [580, 57] width 44 height 10
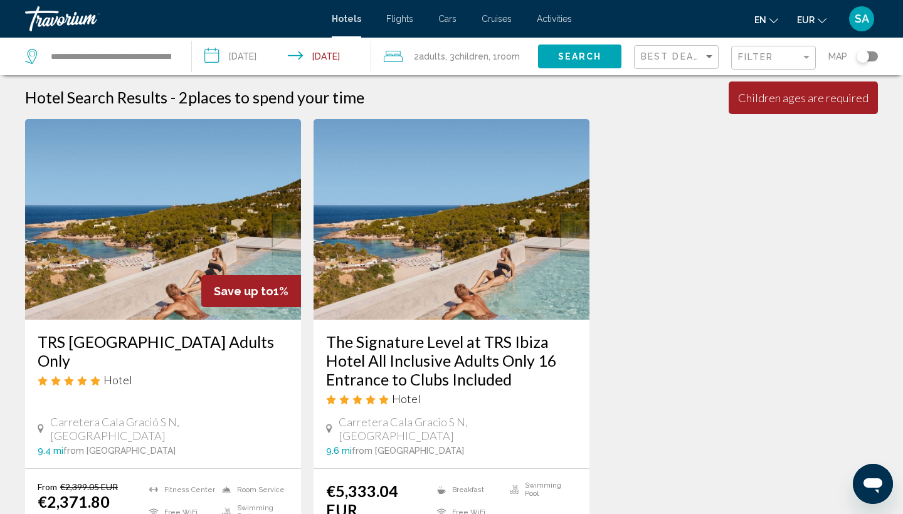
click at [488, 55] on span "Children" at bounding box center [472, 56] width 34 height 10
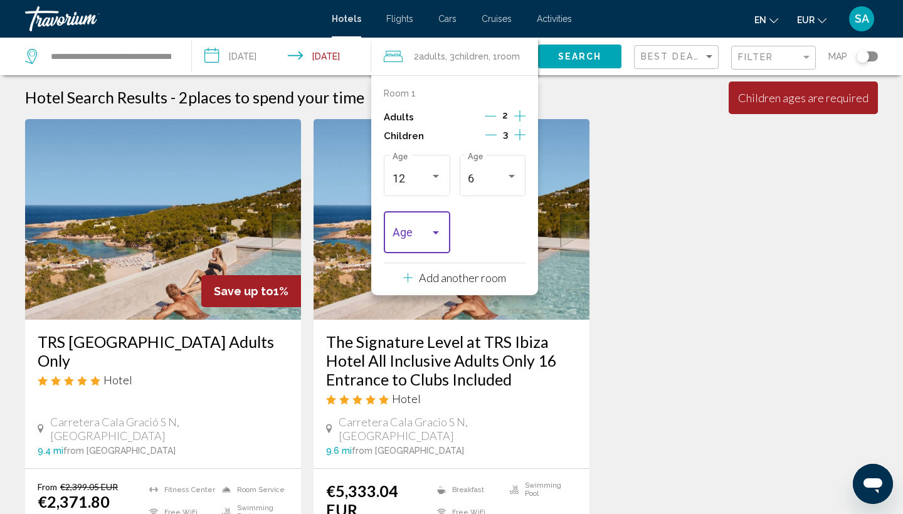
click at [432, 238] on div "Travelers: 2 adults, 3 children" at bounding box center [435, 233] width 11 height 10
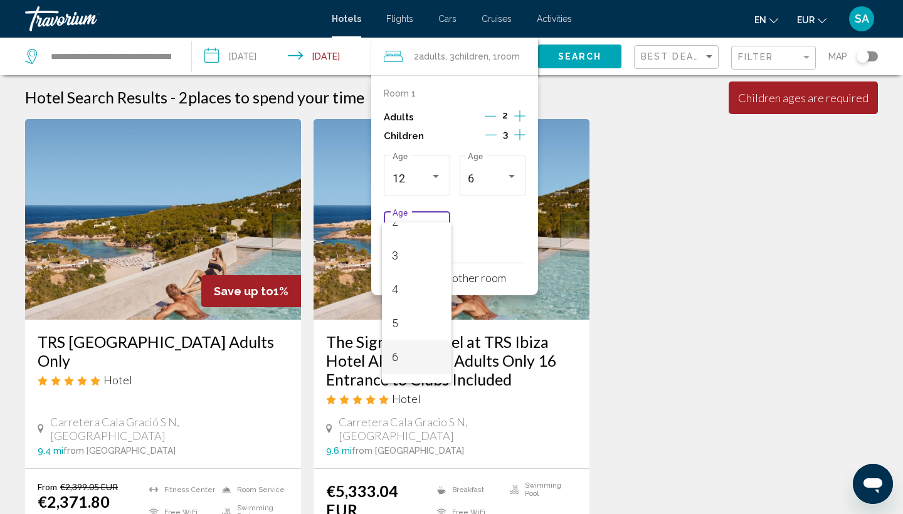
scroll to position [90, 0]
click at [406, 338] on span "6" at bounding box center [416, 353] width 49 height 34
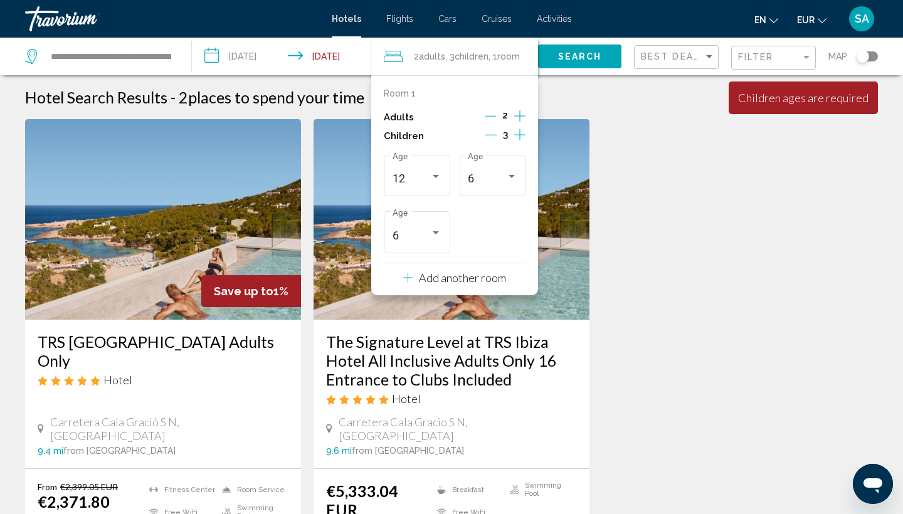
click at [593, 63] on button "Search" at bounding box center [579, 56] width 83 height 23
